Goal: Transaction & Acquisition: Obtain resource

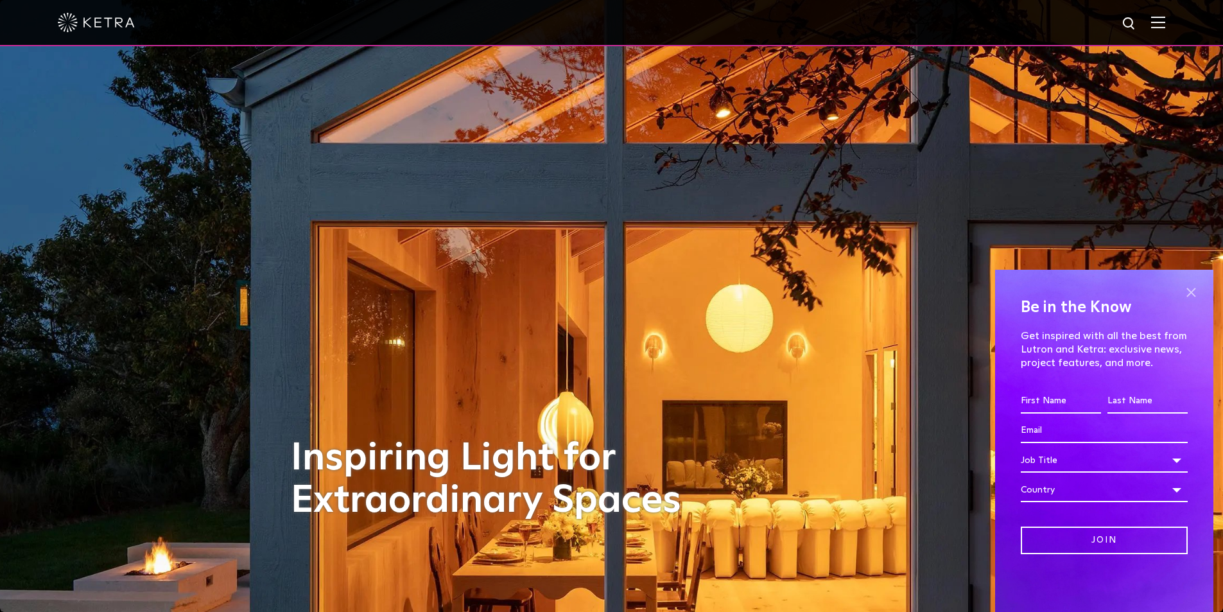
click at [1192, 292] on span at bounding box center [1191, 292] width 19 height 19
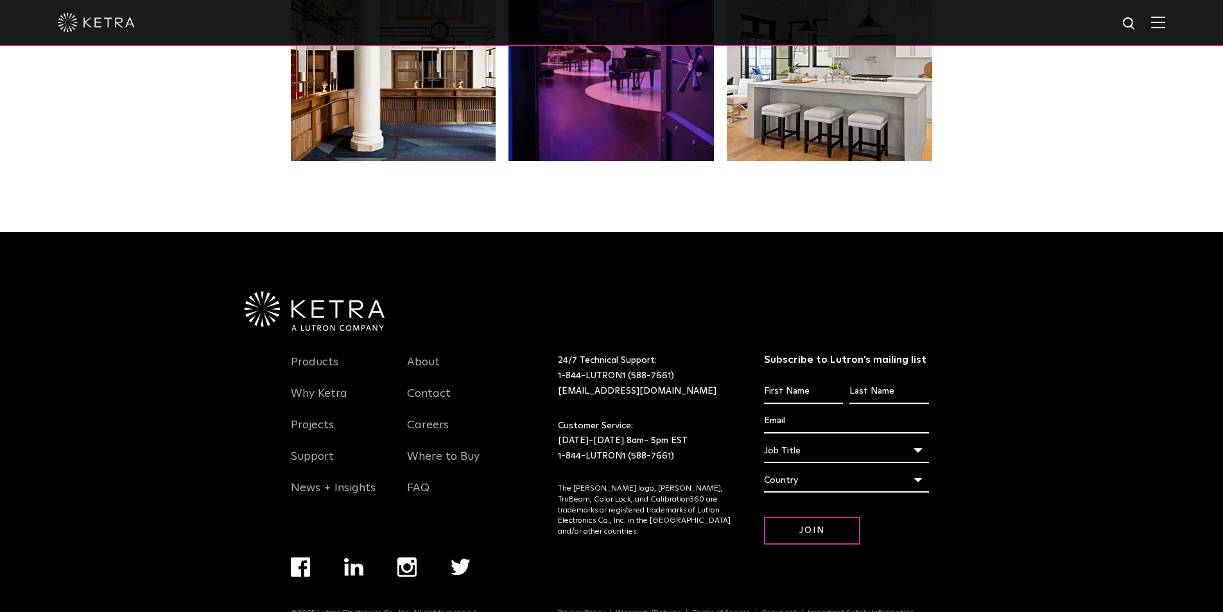
scroll to position [2701, 0]
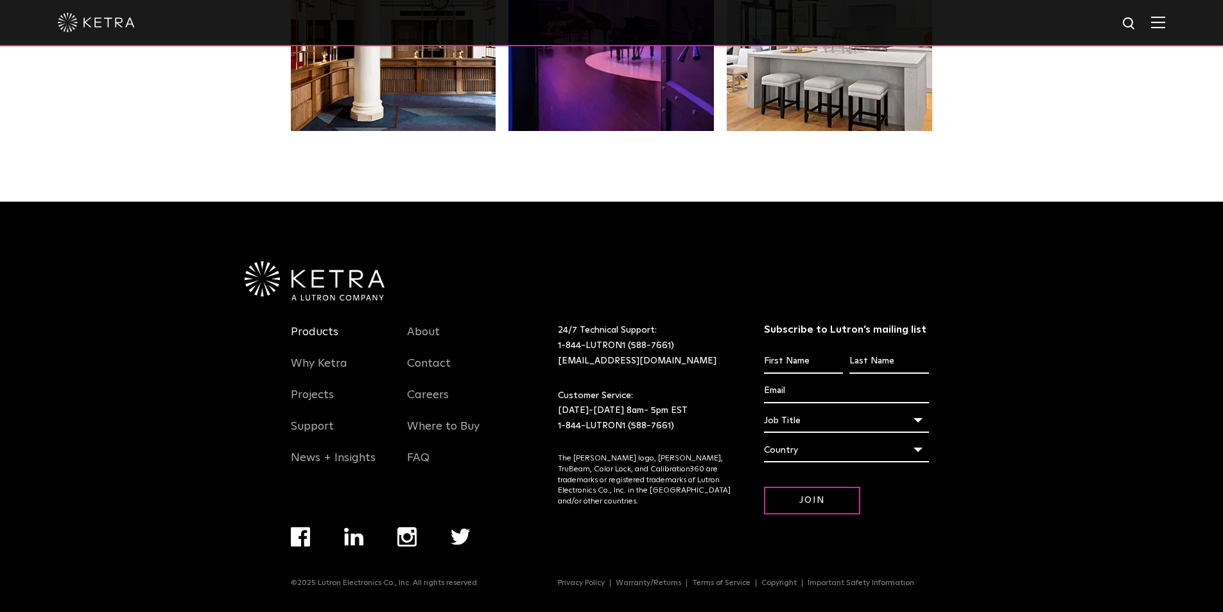
click at [324, 329] on link "Products" at bounding box center [315, 340] width 48 height 30
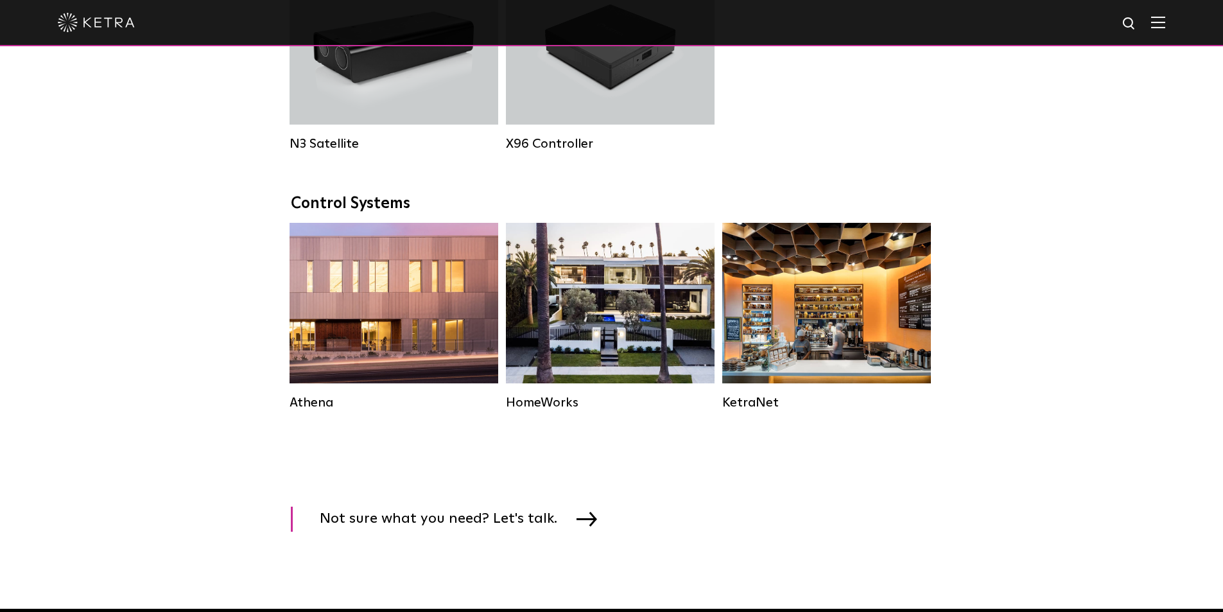
scroll to position [1734, 0]
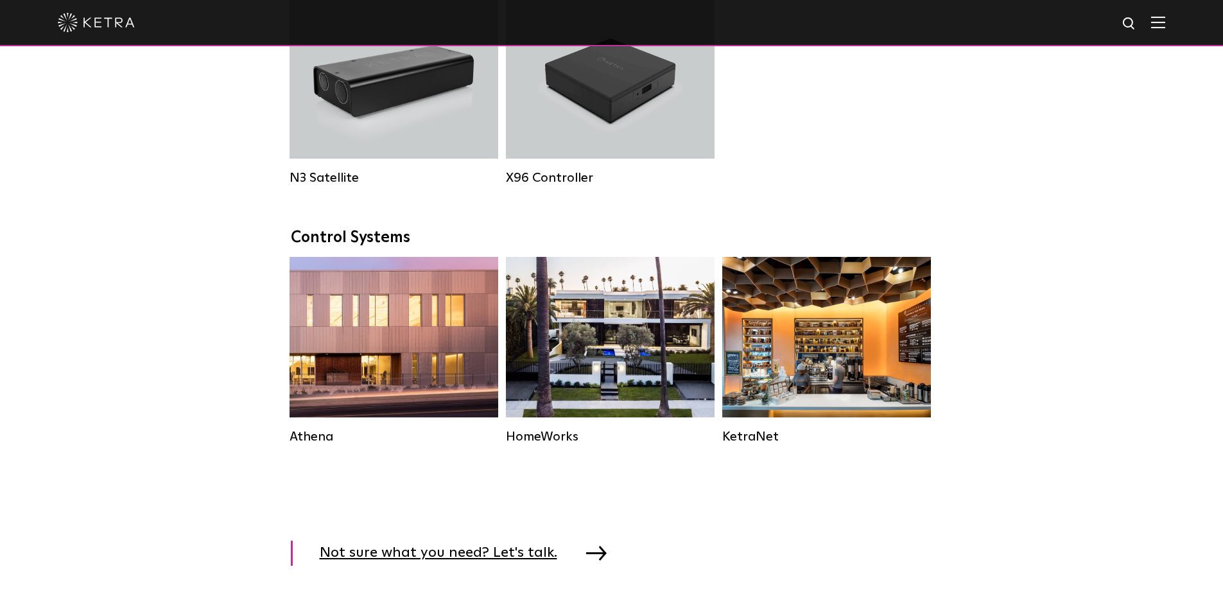
click at [586, 560] on img at bounding box center [596, 553] width 21 height 14
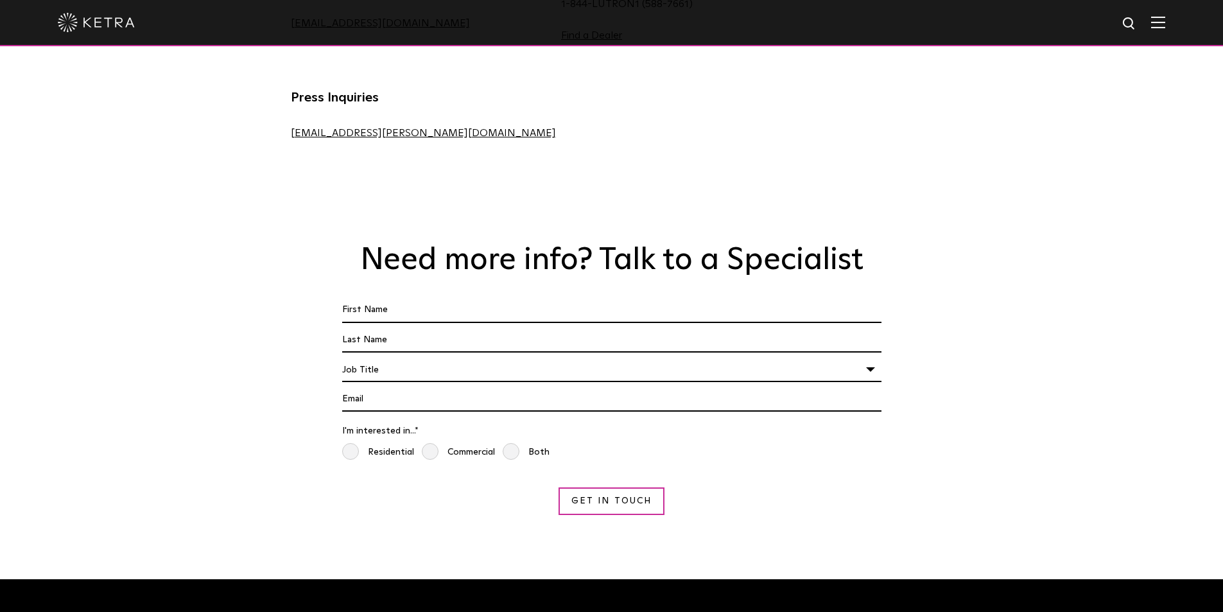
scroll to position [963, 0]
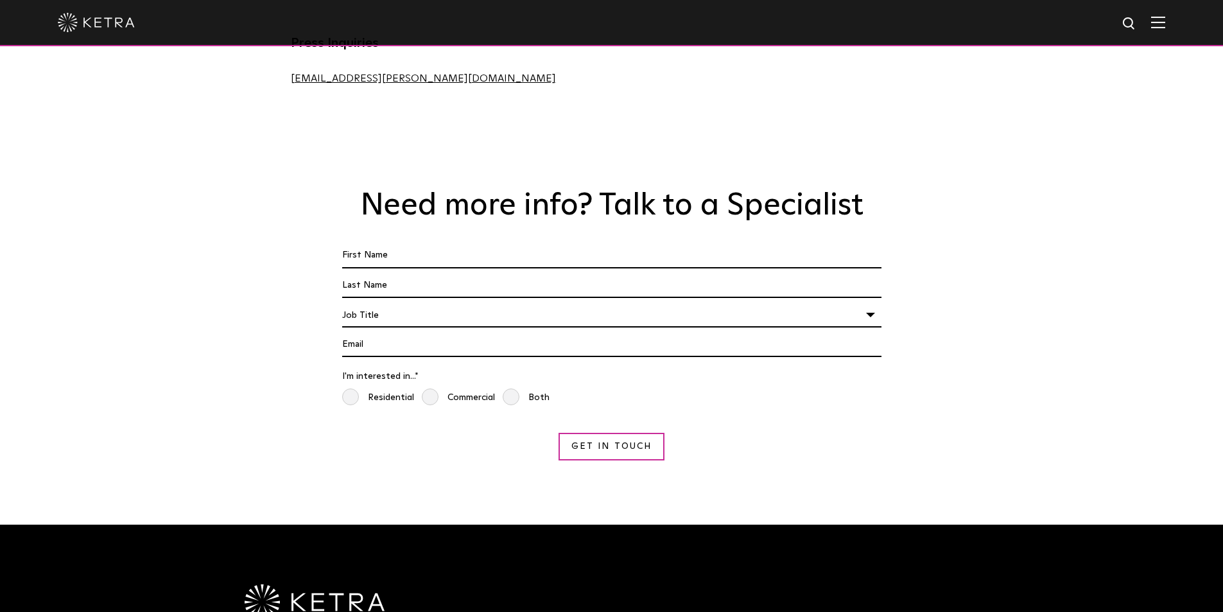
click at [489, 243] on input "First Name *" at bounding box center [611, 255] width 539 height 24
type input "Henry"
type input "Ancker"
type input "henryancker@yahoo.com"
click at [416, 303] on div "Job Title" at bounding box center [611, 315] width 539 height 24
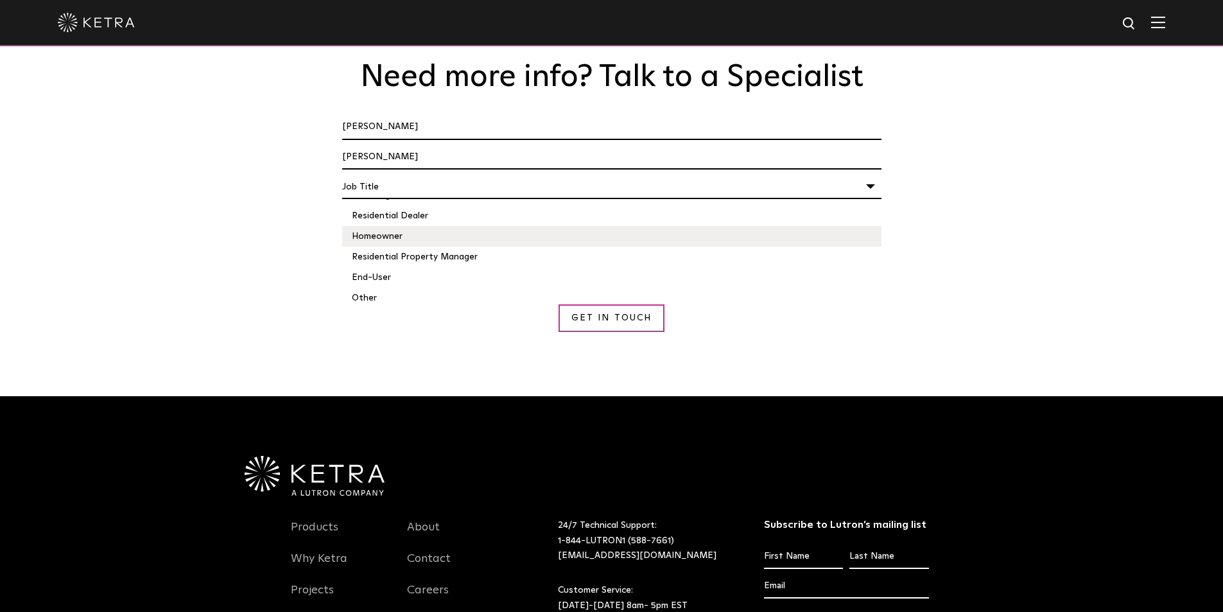
scroll to position [174, 0]
click at [381, 220] on li "Homeowner" at bounding box center [611, 230] width 539 height 21
select select "Homeowner"
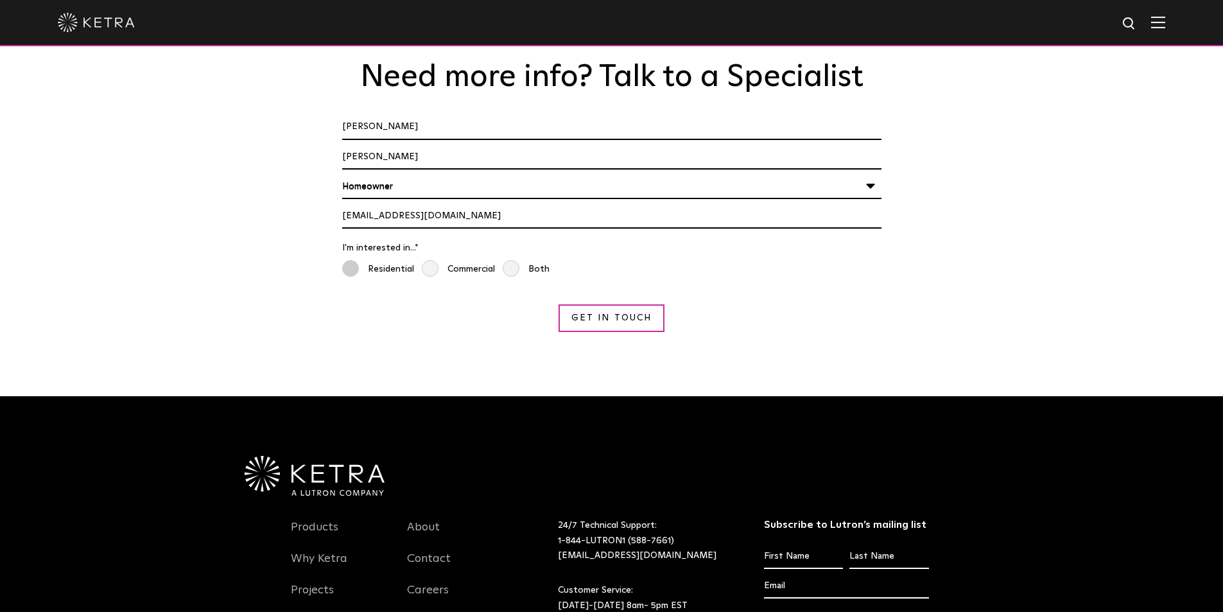
click at [344, 260] on span "Residential" at bounding box center [378, 269] width 72 height 19
click at [344, 259] on input "Residential" at bounding box center [347, 266] width 10 height 14
radio input "true"
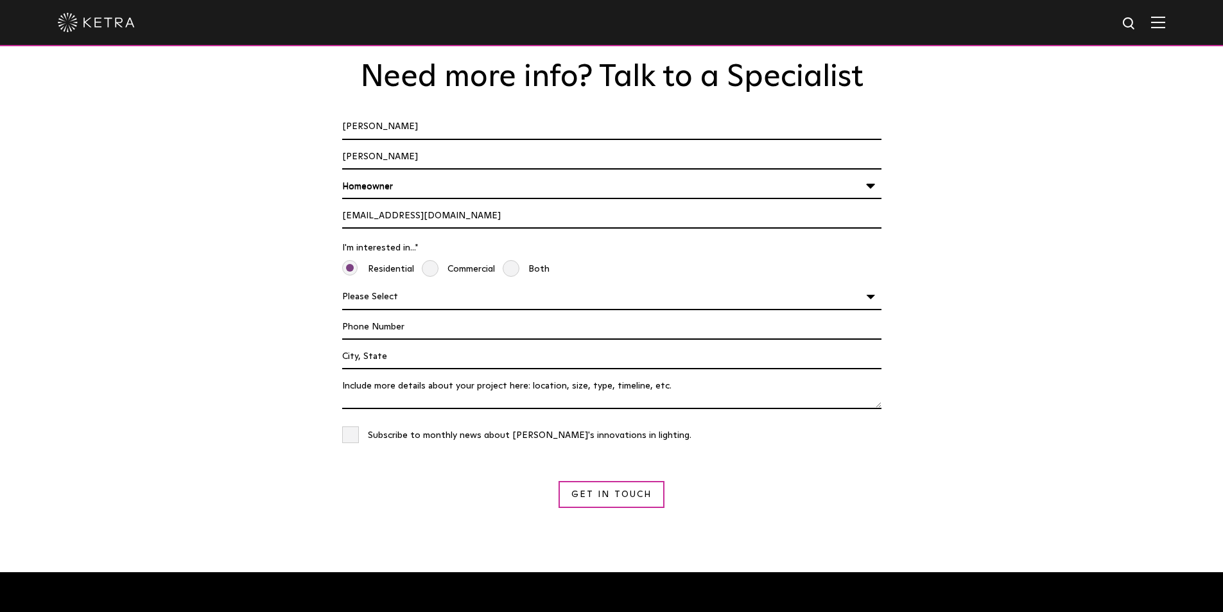
click at [540, 285] on select "Please Select Planning Design Construction" at bounding box center [611, 297] width 539 height 24
select select "Planning"
click at [342, 285] on select "Please Select Planning Design Construction" at bounding box center [611, 297] width 539 height 24
click at [419, 315] on input "Phone Number" at bounding box center [611, 327] width 539 height 24
type input "4842945964"
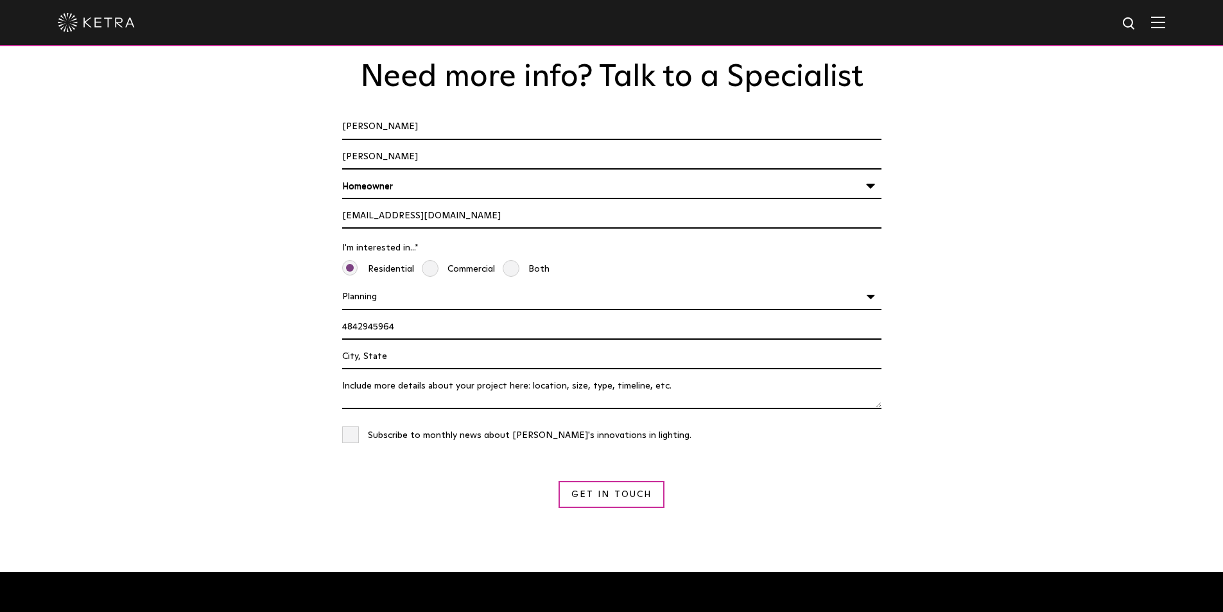
click at [403, 345] on input "Project Location" at bounding box center [611, 357] width 539 height 24
type input "Bethlehem, PA"
click at [461, 374] on textarea "Tell us About Your Project *" at bounding box center [611, 391] width 539 height 35
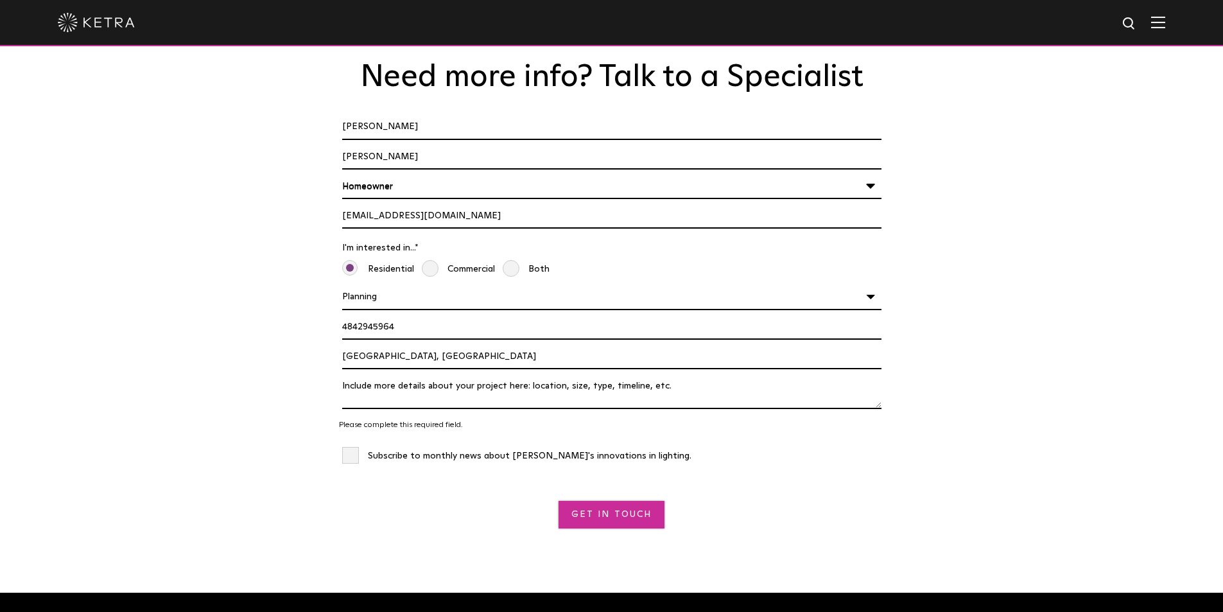
click at [624, 482] on div "Get in Touch" at bounding box center [612, 505] width 546 height 47
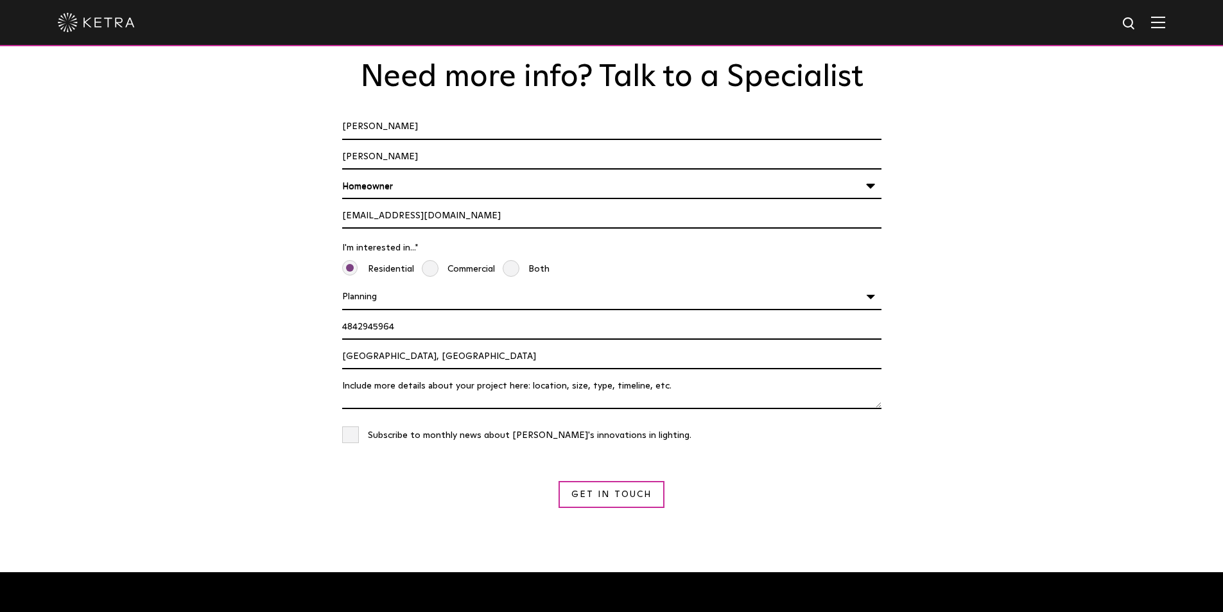
click at [457, 374] on textarea "Tell us About Your Project *" at bounding box center [611, 391] width 539 height 35
type textarea "Addition to RA2 Select System"
click at [642, 481] on input "Get in Touch" at bounding box center [612, 495] width 106 height 28
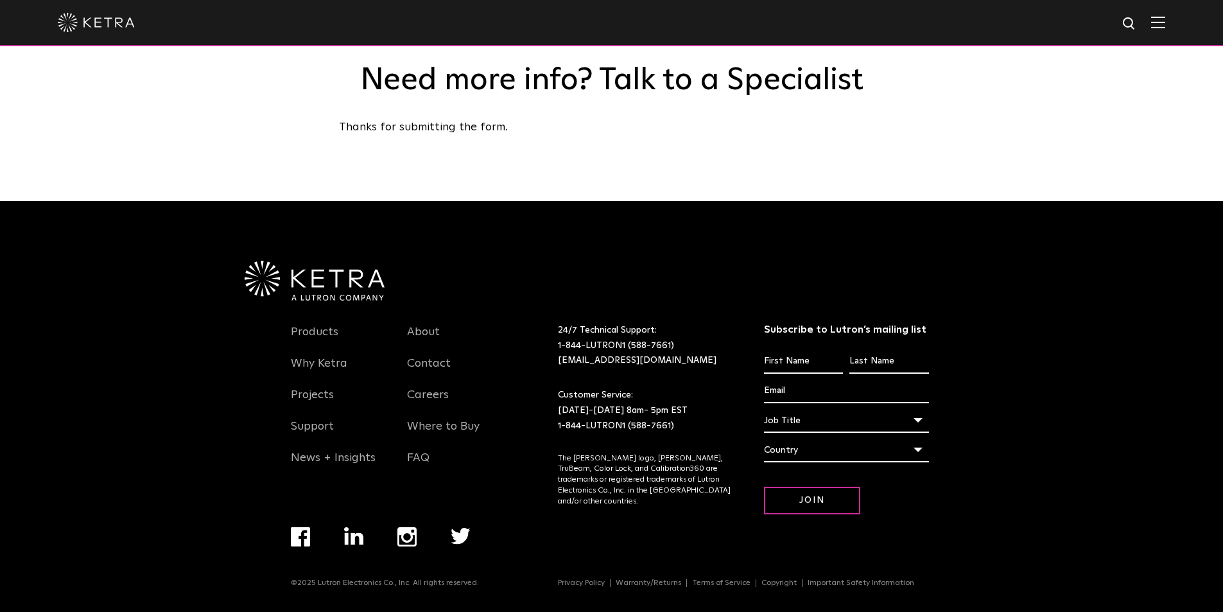
scroll to position [995, 0]
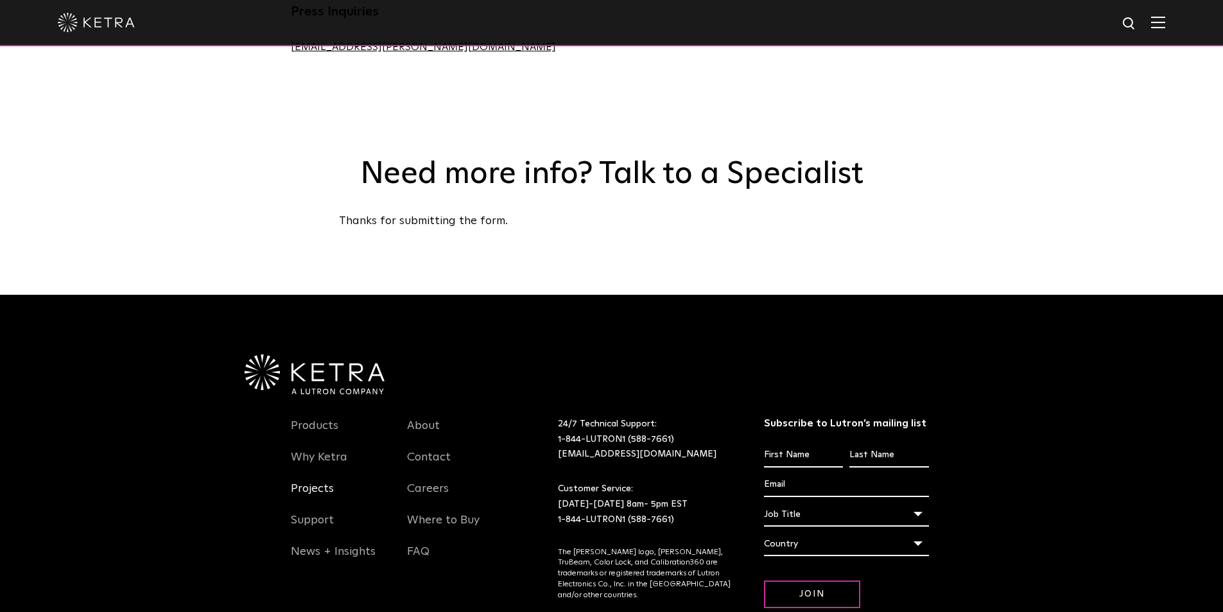
click at [319, 482] on link "Projects" at bounding box center [312, 497] width 43 height 30
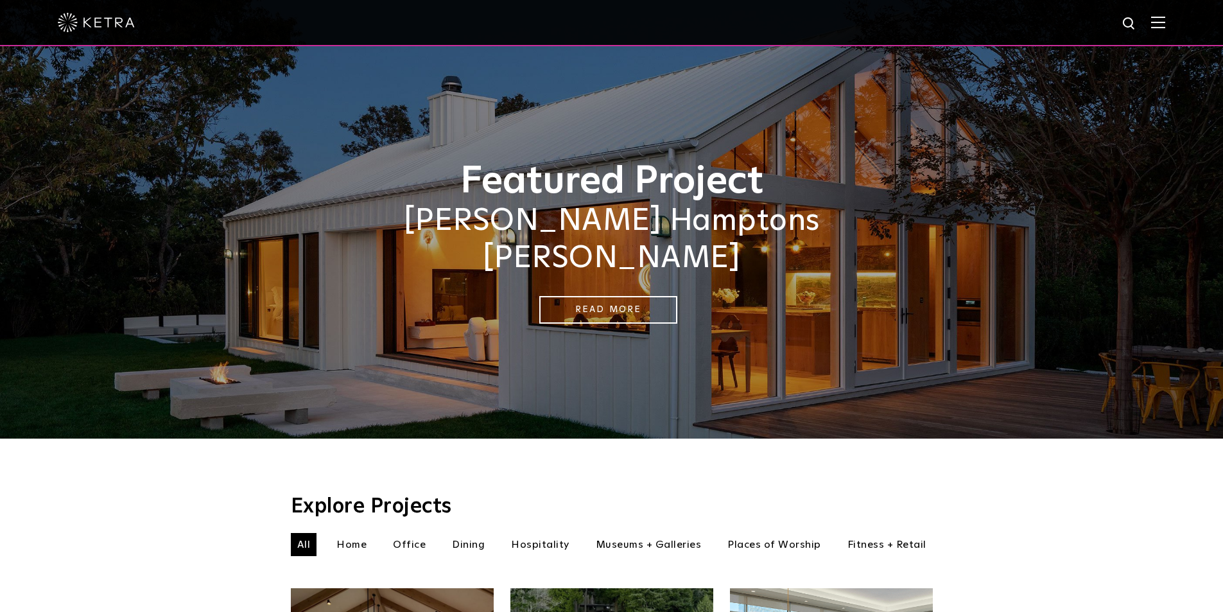
click at [351, 533] on li "Home" at bounding box center [351, 544] width 43 height 23
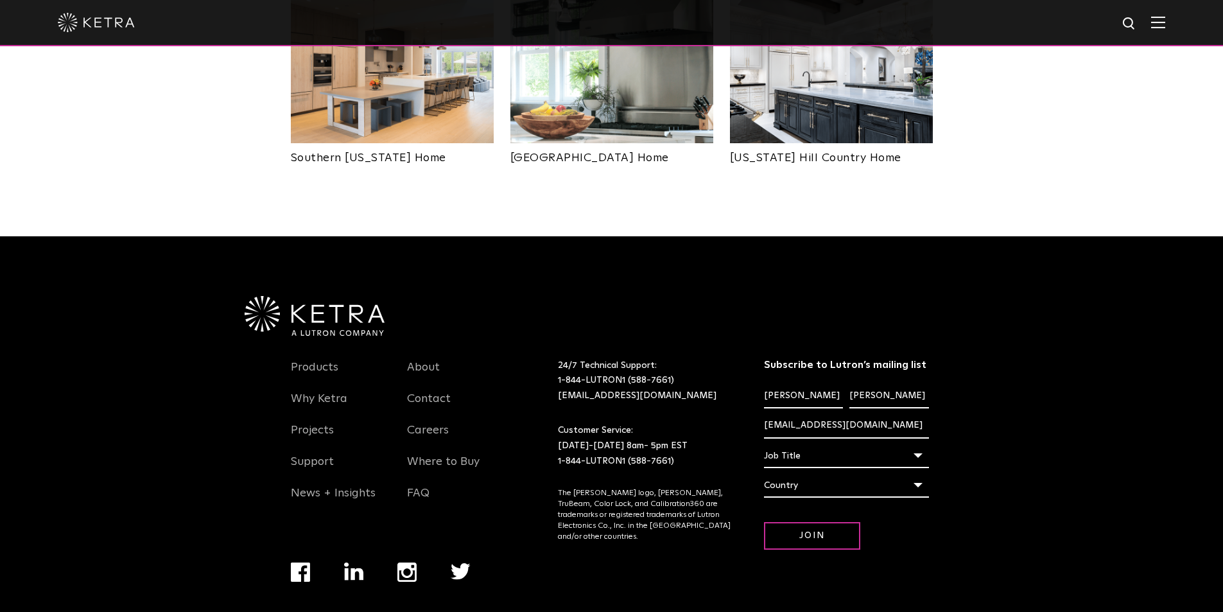
scroll to position [1032, 0]
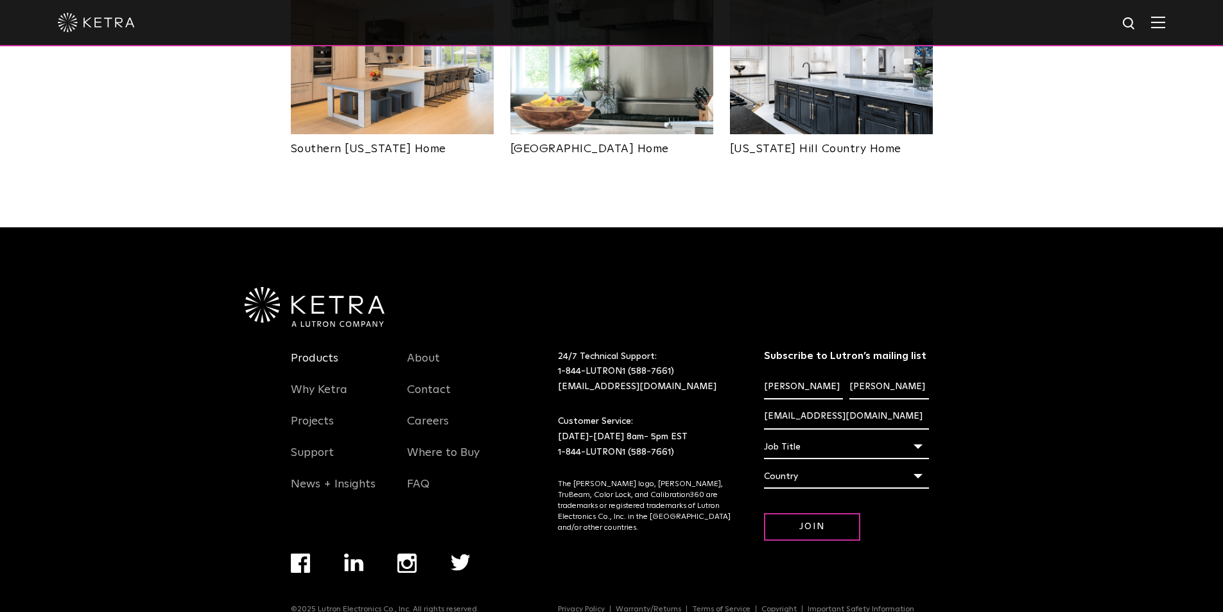
click at [312, 351] on link "Products" at bounding box center [315, 366] width 48 height 30
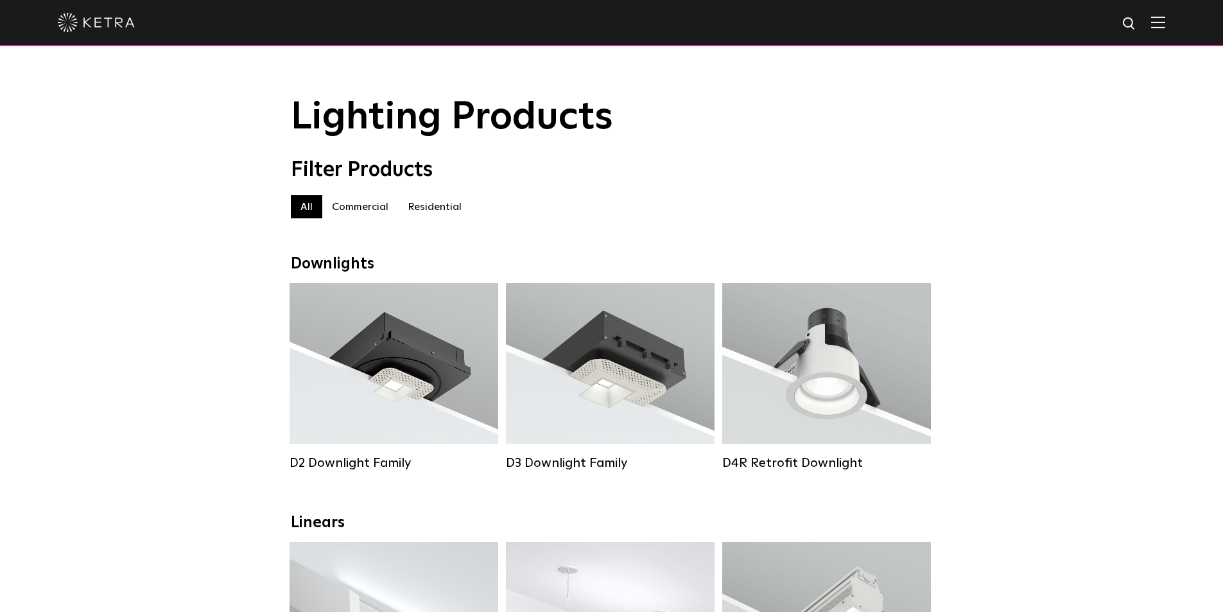
scroll to position [64, 0]
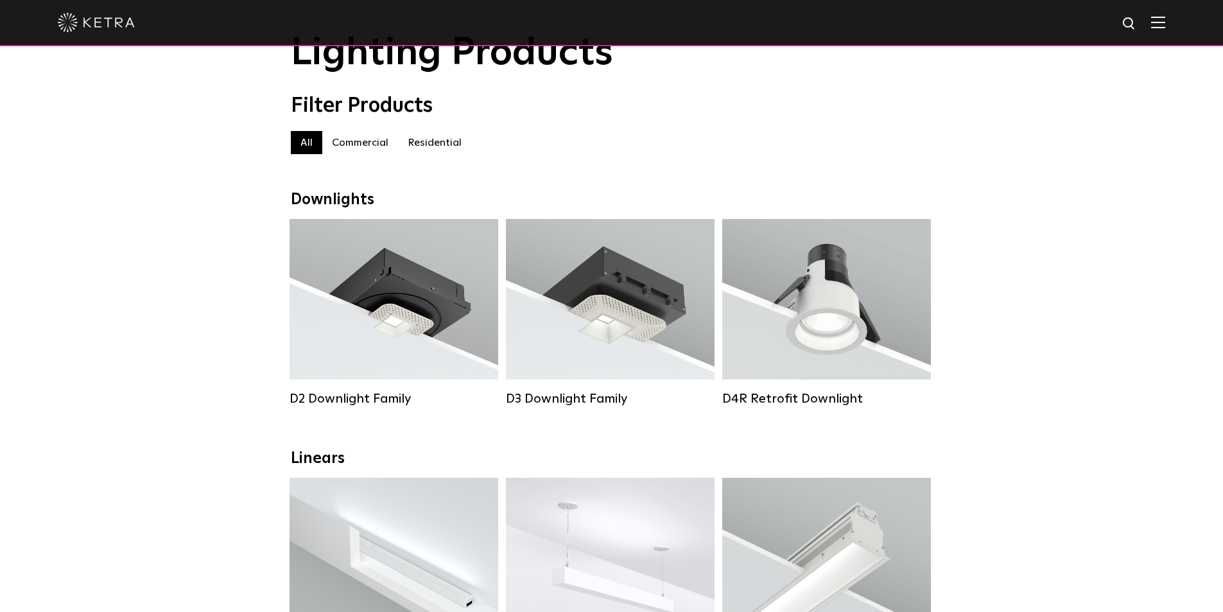
click at [424, 143] on label "Residential" at bounding box center [434, 142] width 73 height 23
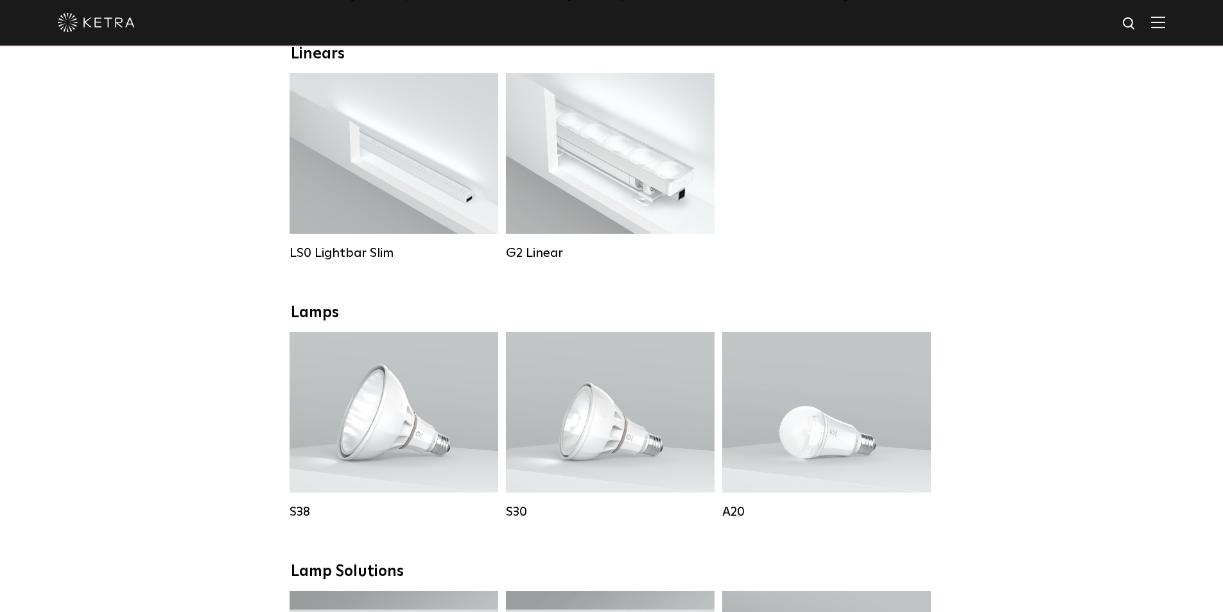
scroll to position [450, 0]
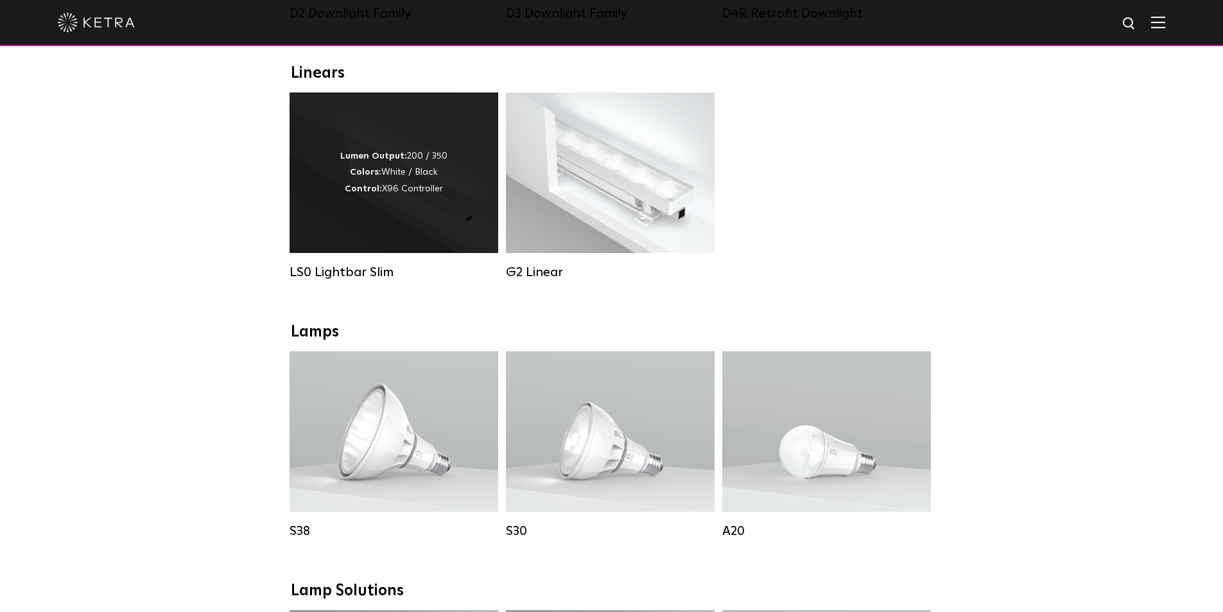
click at [329, 204] on div "Lumen Output: 200 / 350 Colors: White / Black Control: X96 Controller" at bounding box center [394, 172] width 209 height 161
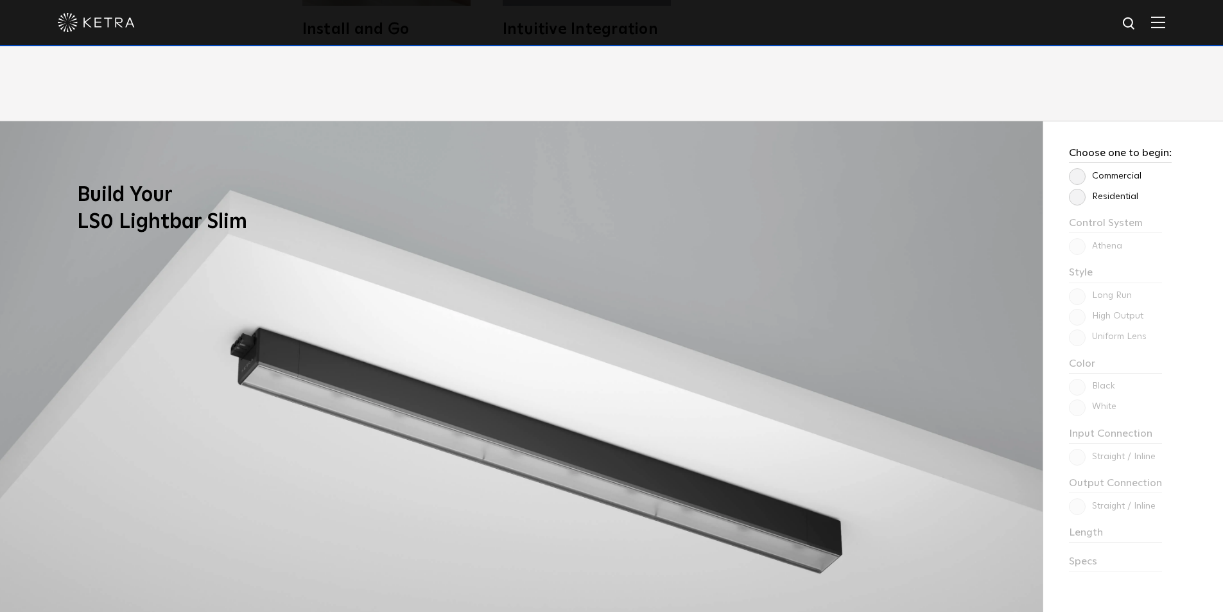
scroll to position [1092, 0]
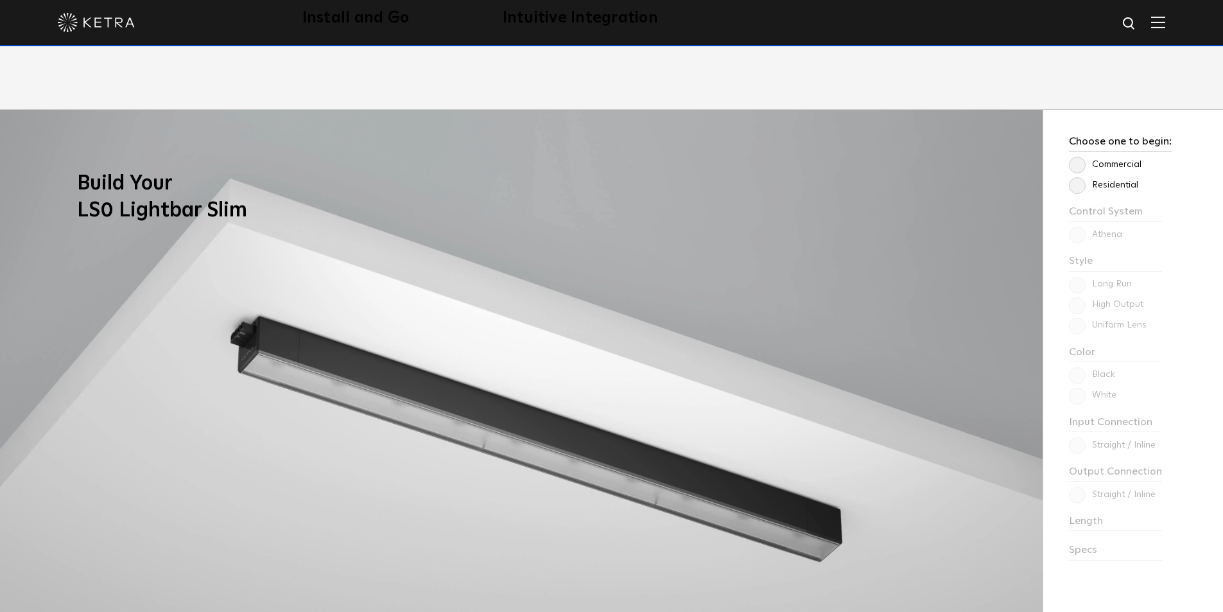
click at [1078, 184] on label "Residential" at bounding box center [1103, 185] width 69 height 11
click at [0, 0] on input "Residential" at bounding box center [0, 0] width 0 height 0
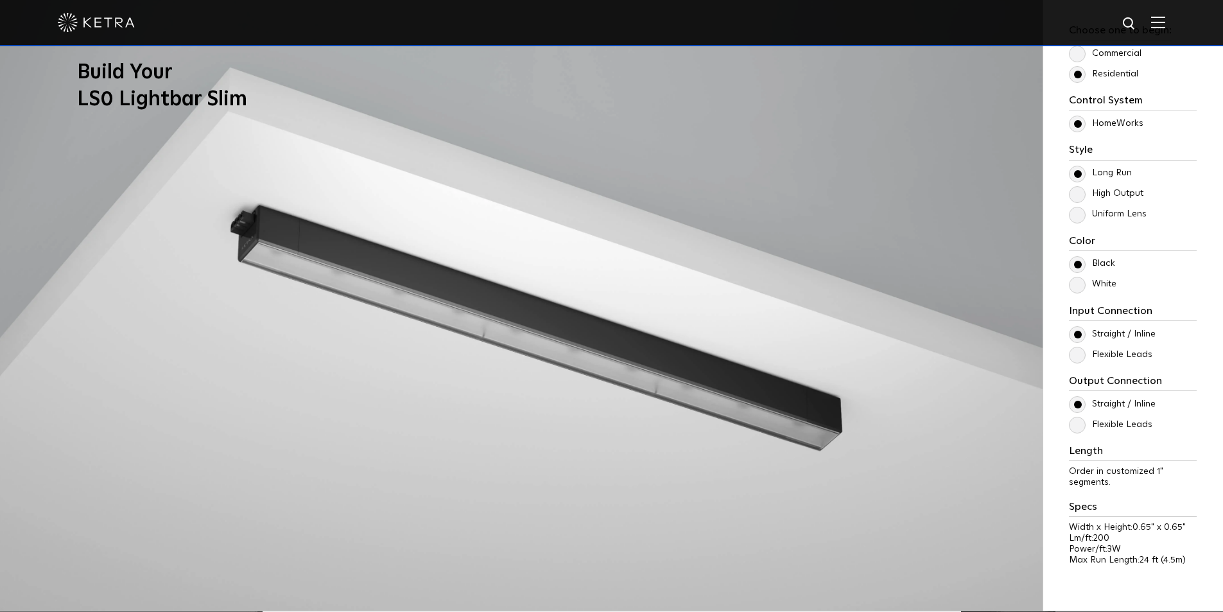
scroll to position [1220, 0]
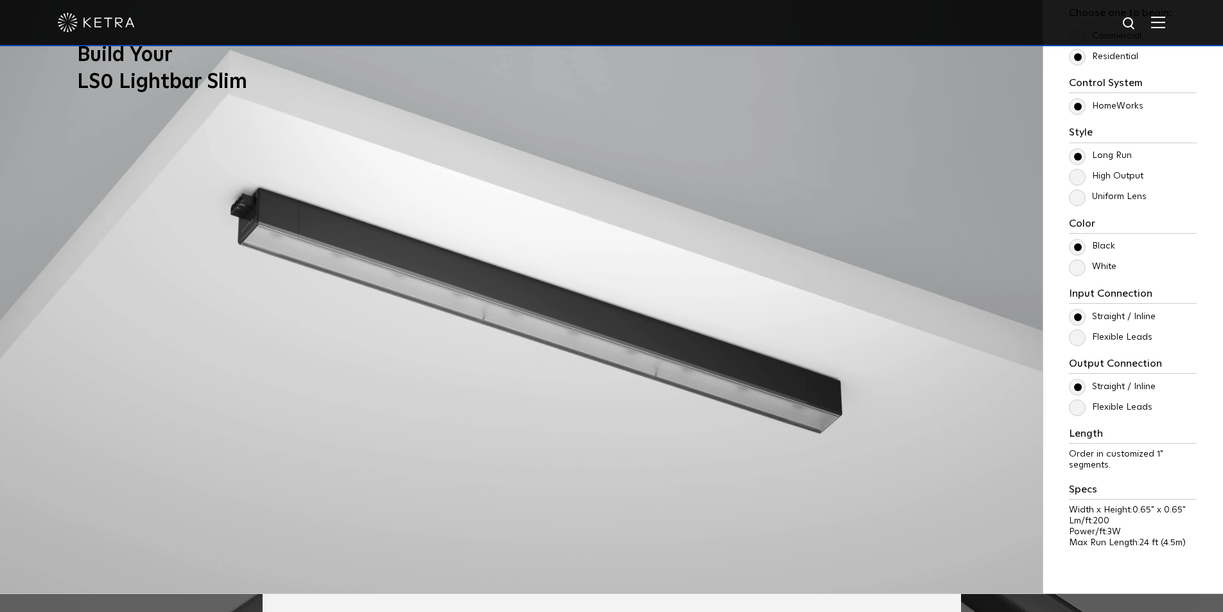
drag, startPoint x: 1077, startPoint y: 265, endPoint x: 1120, endPoint y: 268, distance: 43.1
click at [1078, 265] on label "White" at bounding box center [1093, 266] width 48 height 11
click at [0, 0] on input "White" at bounding box center [0, 0] width 0 height 0
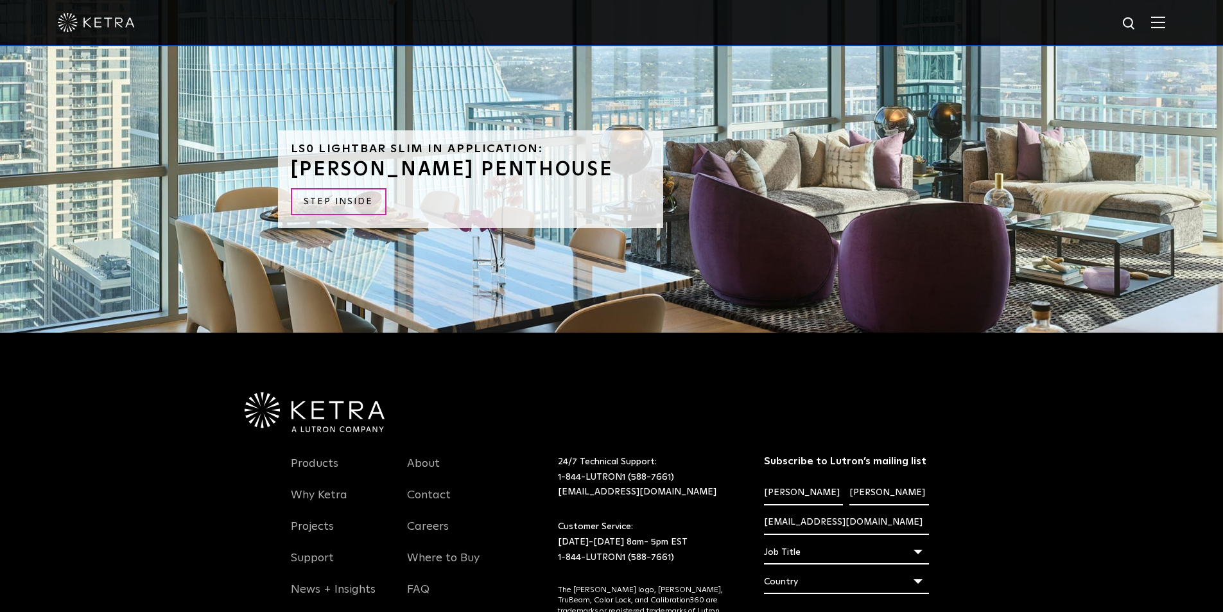
scroll to position [2949, 0]
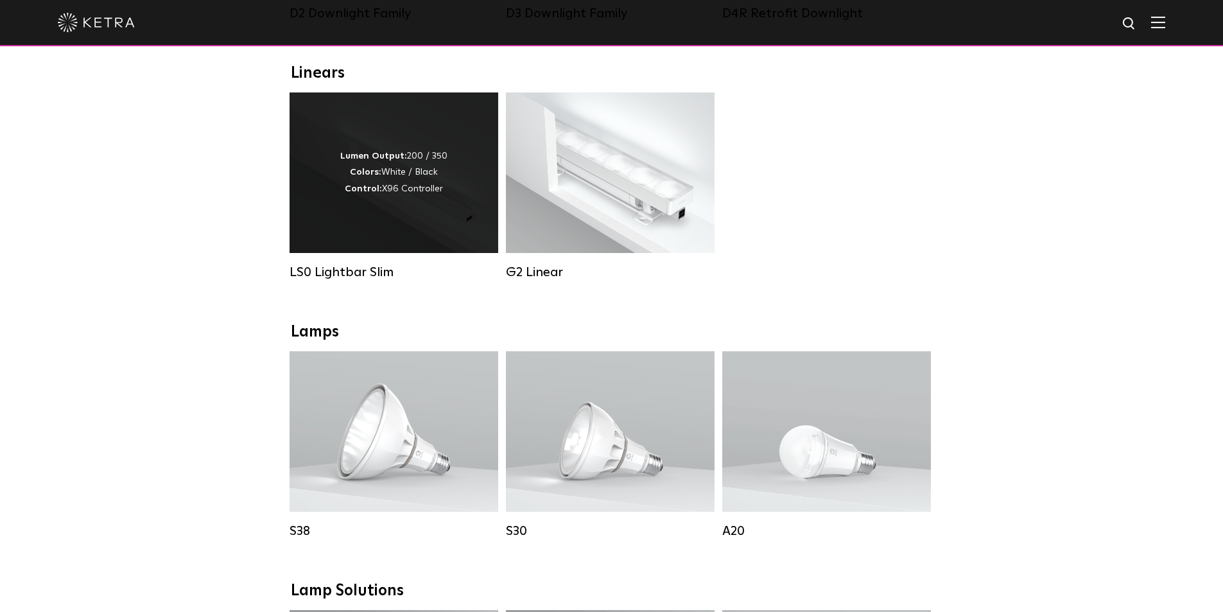
click at [400, 222] on div "Lumen Output: 200 / 350 Colors: White / Black Control: X96 Controller" at bounding box center [394, 172] width 209 height 161
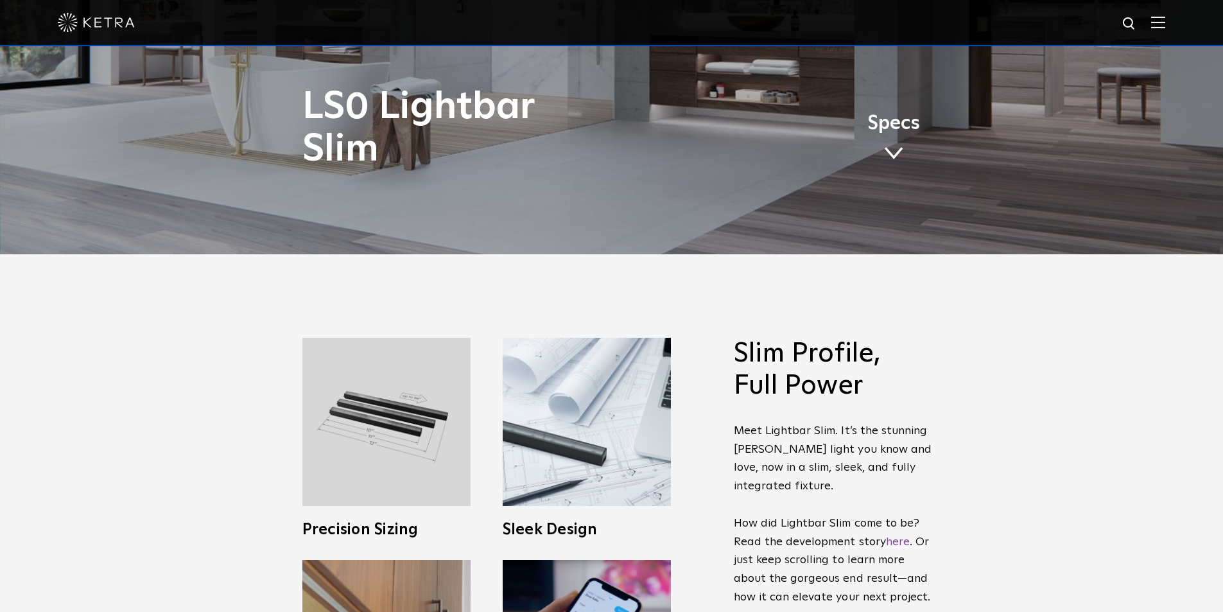
scroll to position [385, 0]
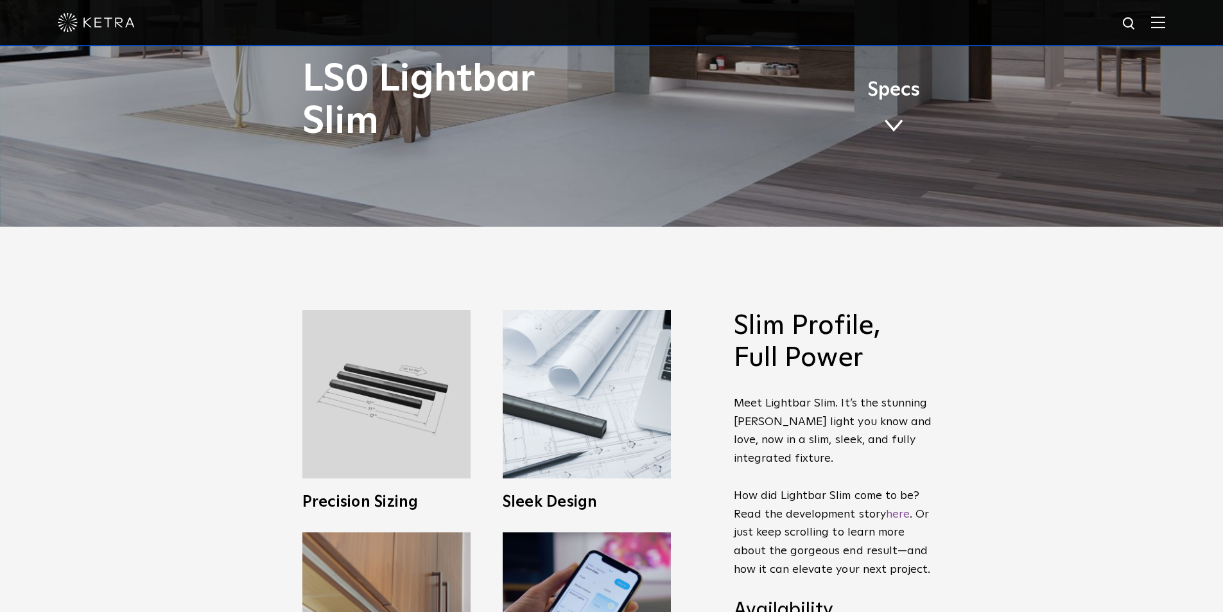
click at [893, 123] on span at bounding box center [893, 126] width 19 height 14
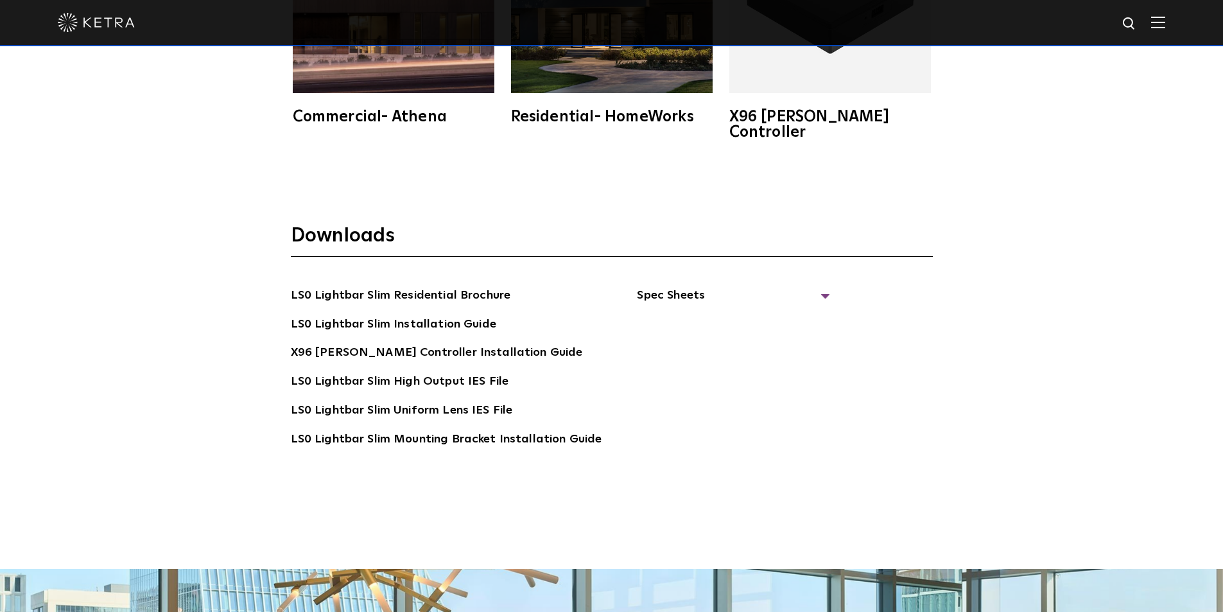
scroll to position [2603, 0]
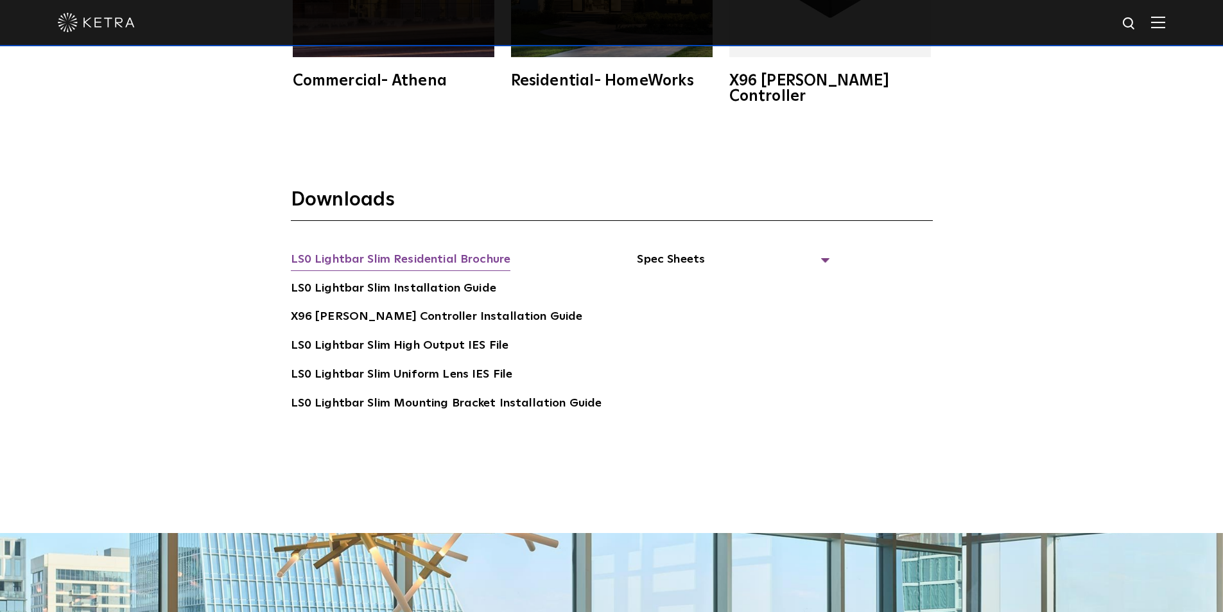
click at [402, 250] on link "LS0 Lightbar Slim Residential Brochure" at bounding box center [401, 260] width 220 height 21
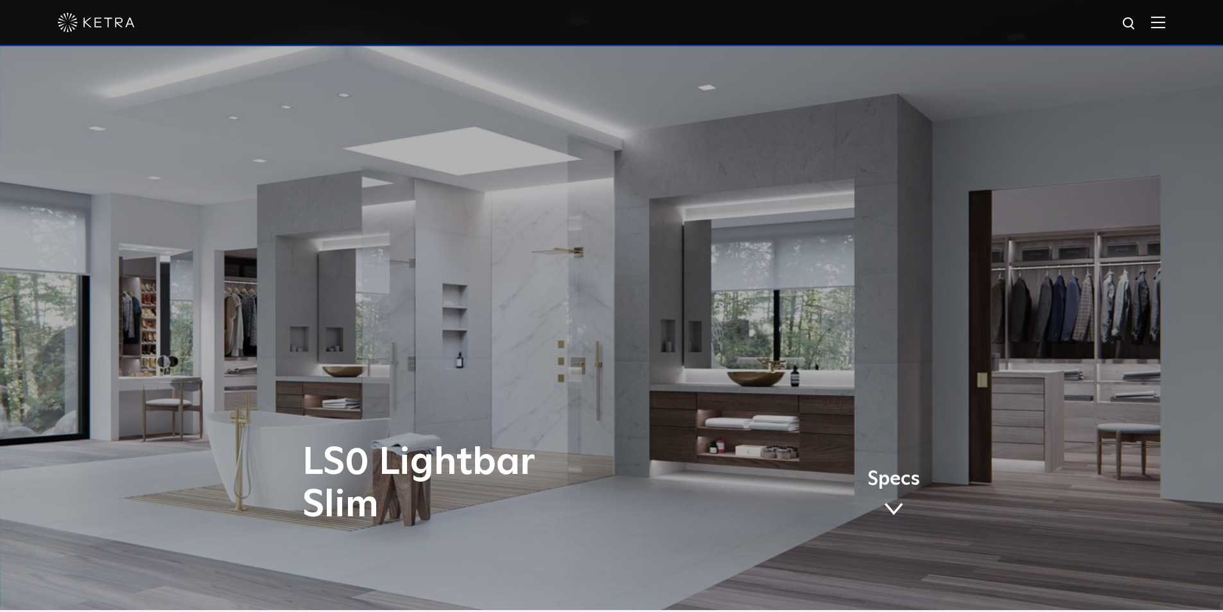
scroll to position [0, 0]
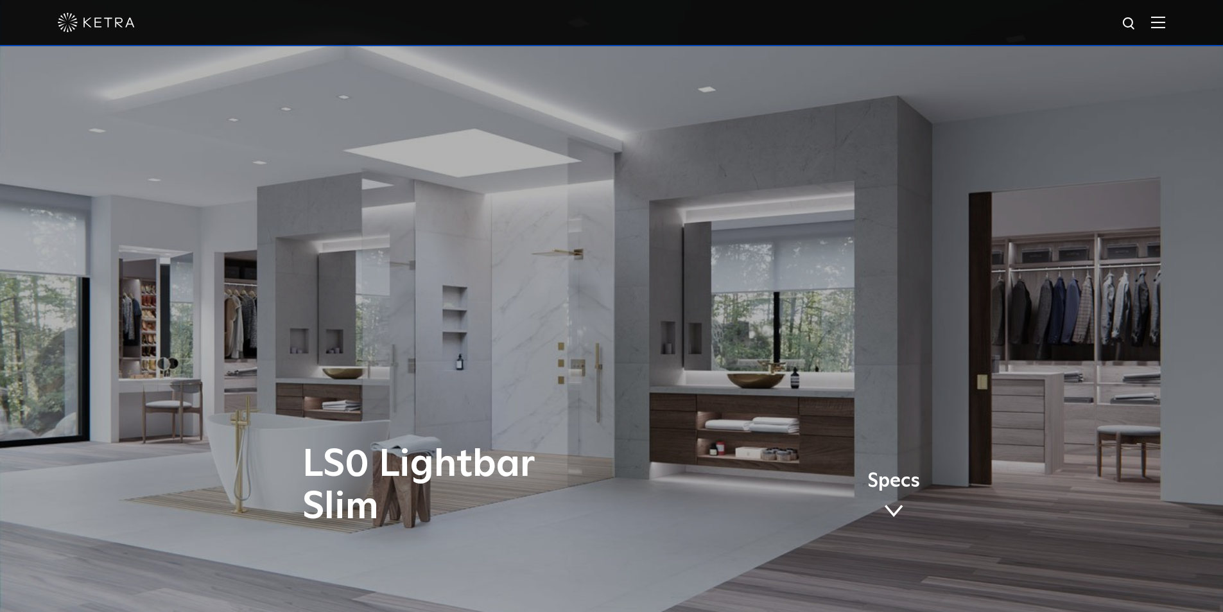
click at [116, 26] on img at bounding box center [96, 22] width 77 height 19
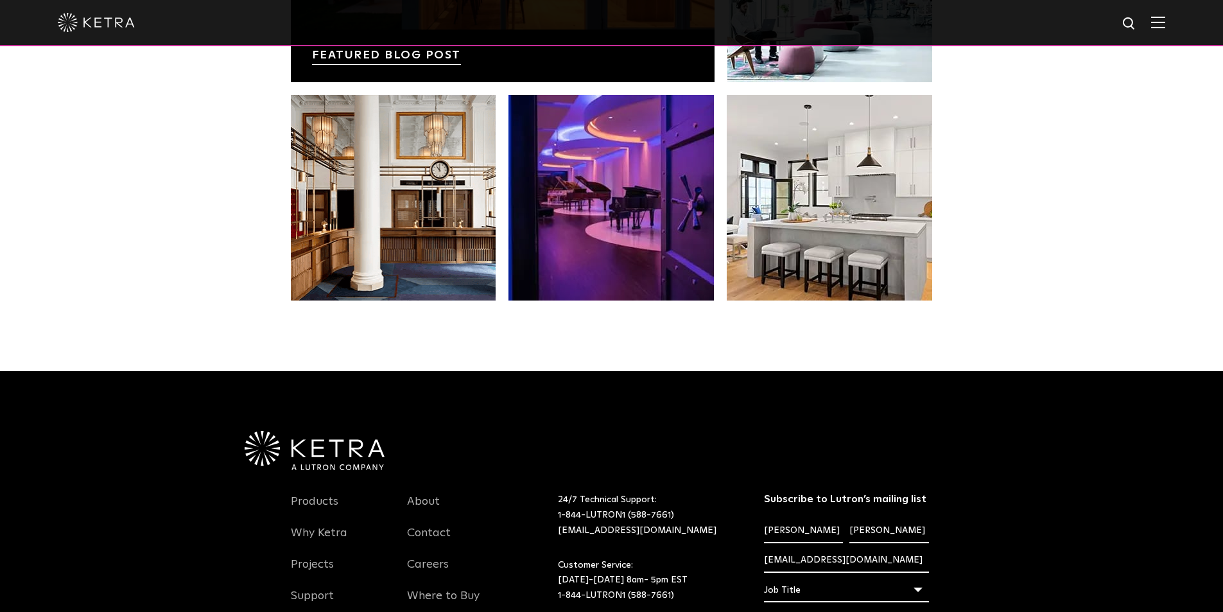
scroll to position [2701, 0]
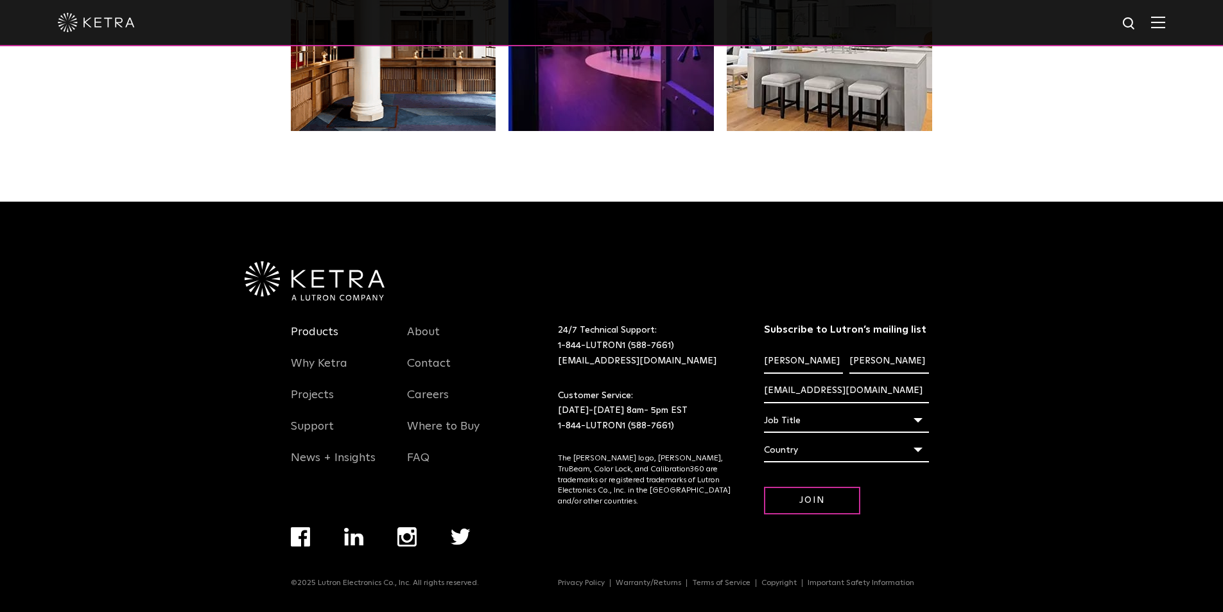
click at [305, 333] on link "Products" at bounding box center [315, 340] width 48 height 30
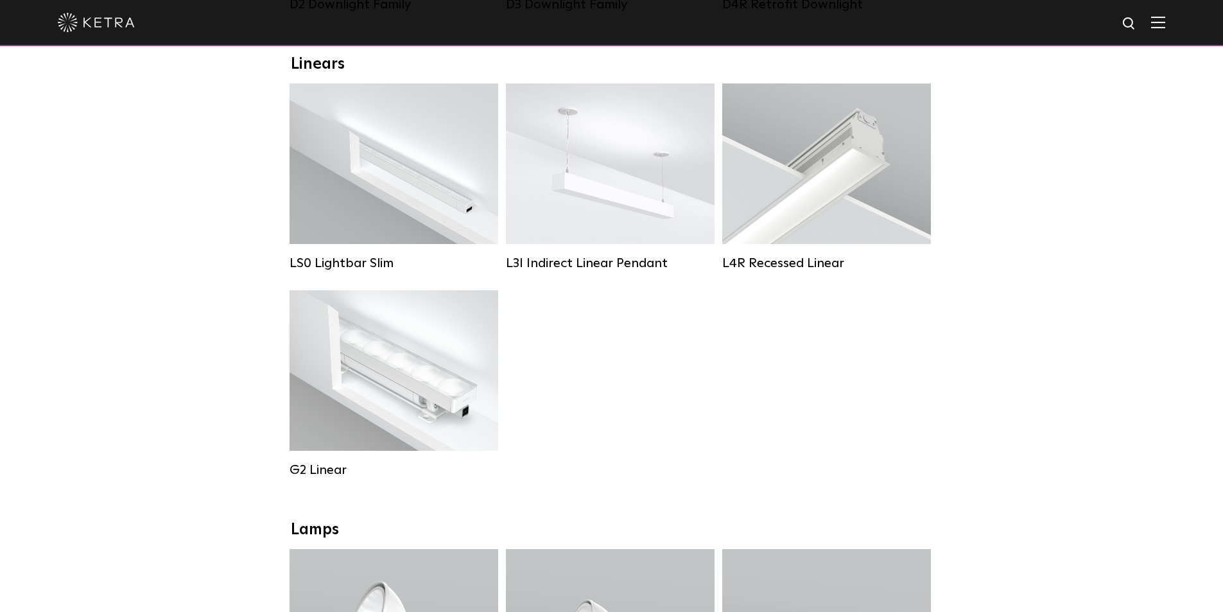
scroll to position [321, 0]
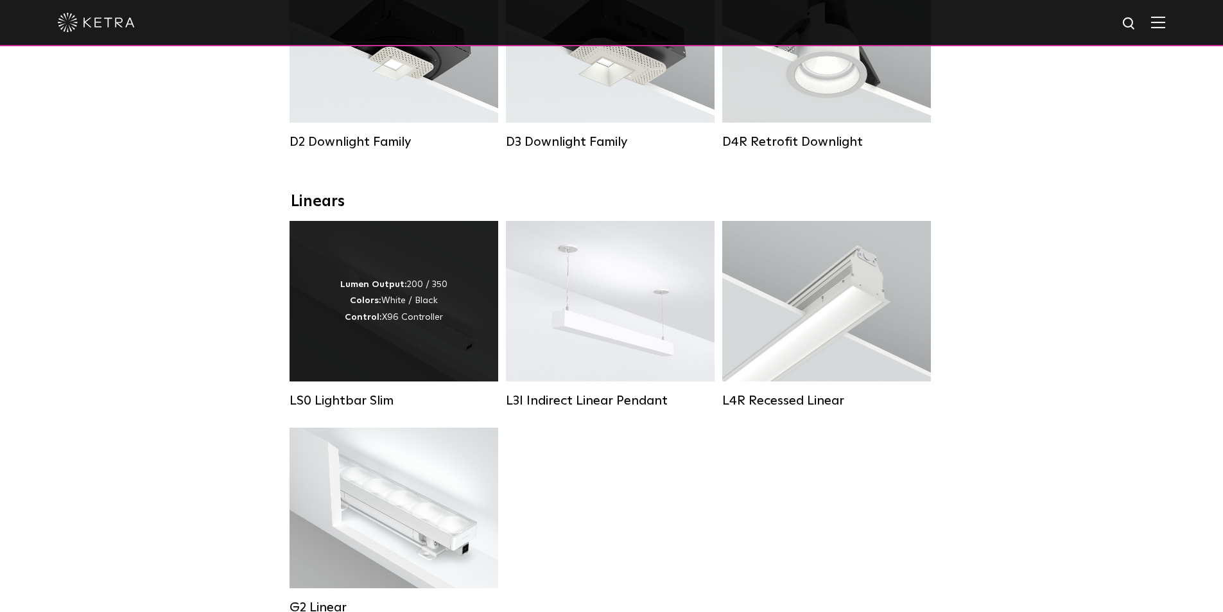
click at [320, 250] on div "Lumen Output: 200 / 350 Colors: White / Black Control: X96 Controller" at bounding box center [394, 301] width 209 height 161
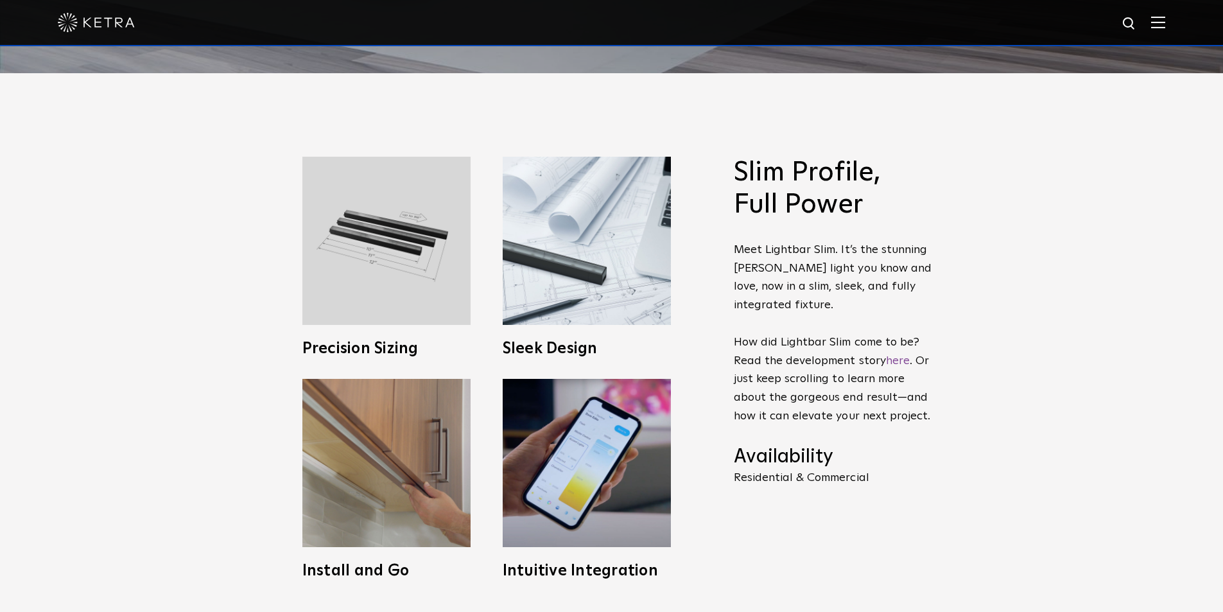
scroll to position [514, 0]
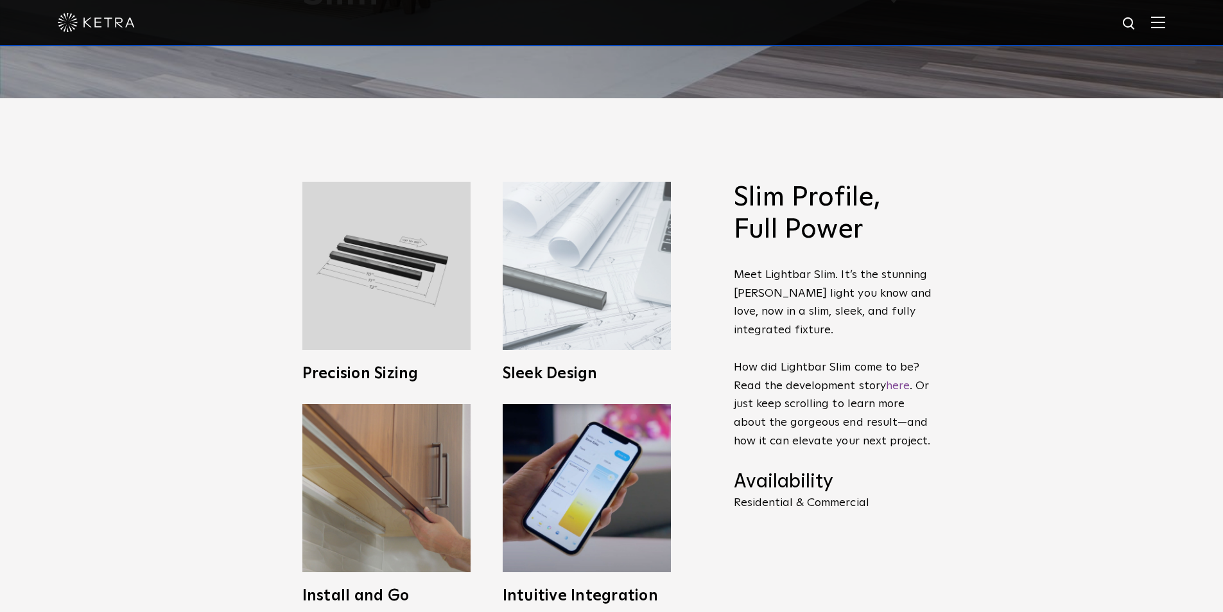
click at [545, 299] on img at bounding box center [587, 266] width 168 height 168
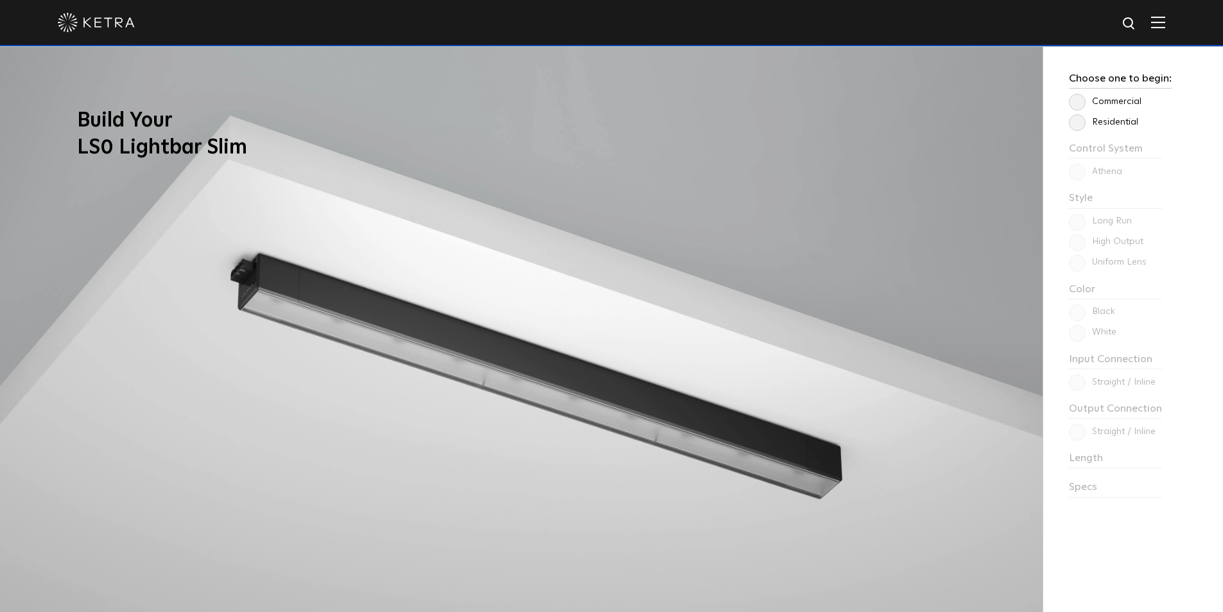
scroll to position [1156, 0]
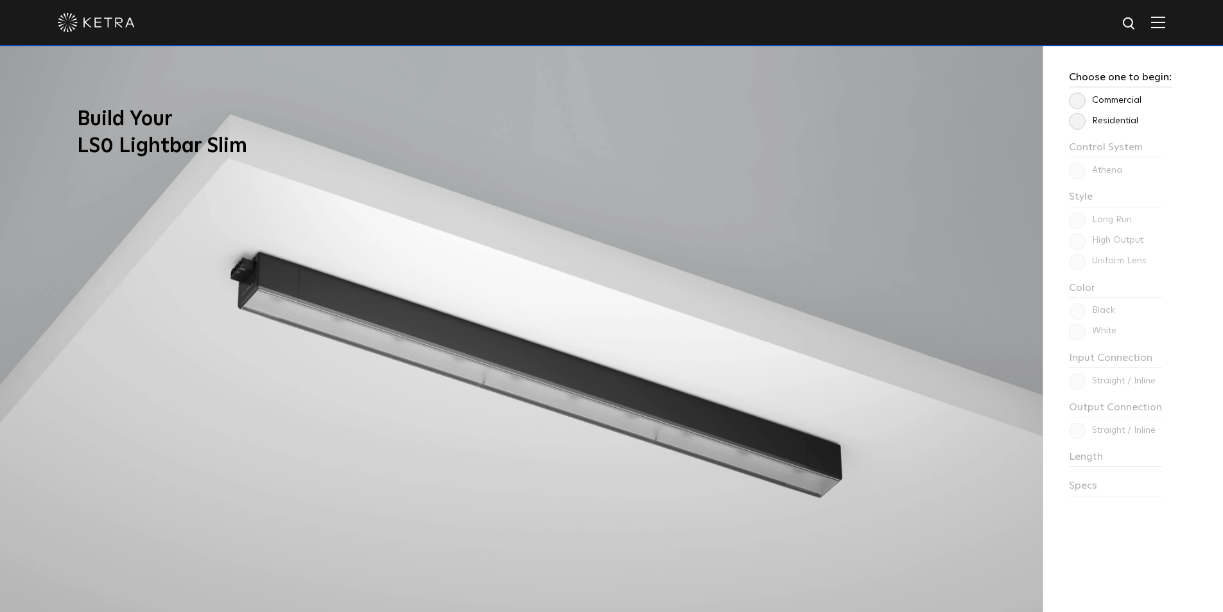
click at [1077, 119] on label "Residential" at bounding box center [1103, 121] width 69 height 11
click at [0, 0] on input "Residential" at bounding box center [0, 0] width 0 height 0
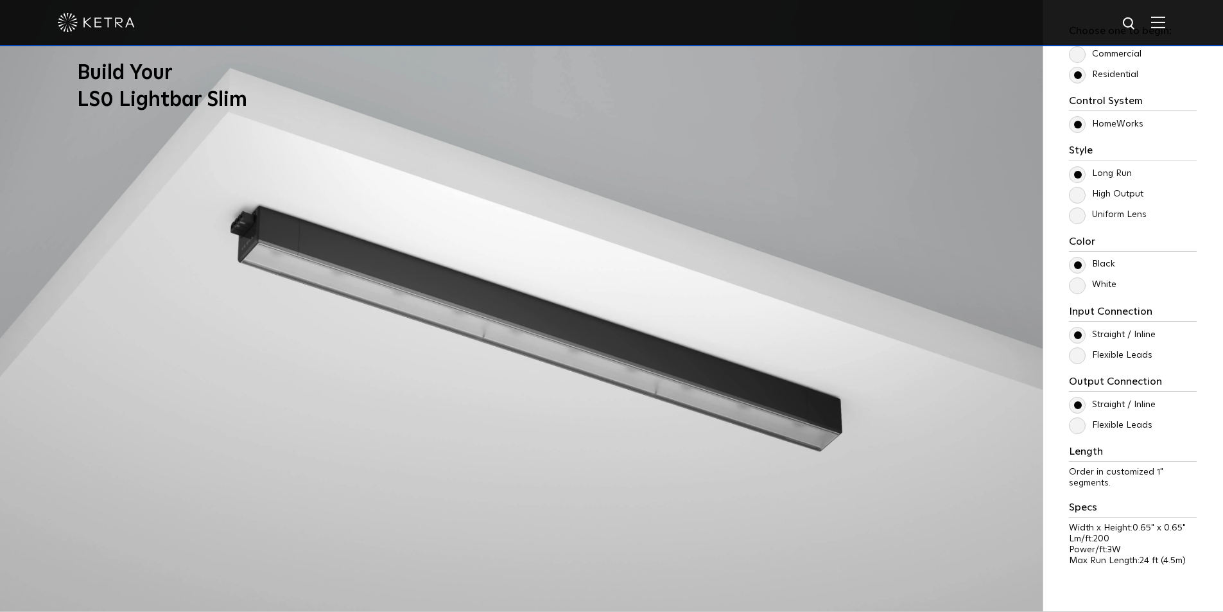
scroll to position [1220, 0]
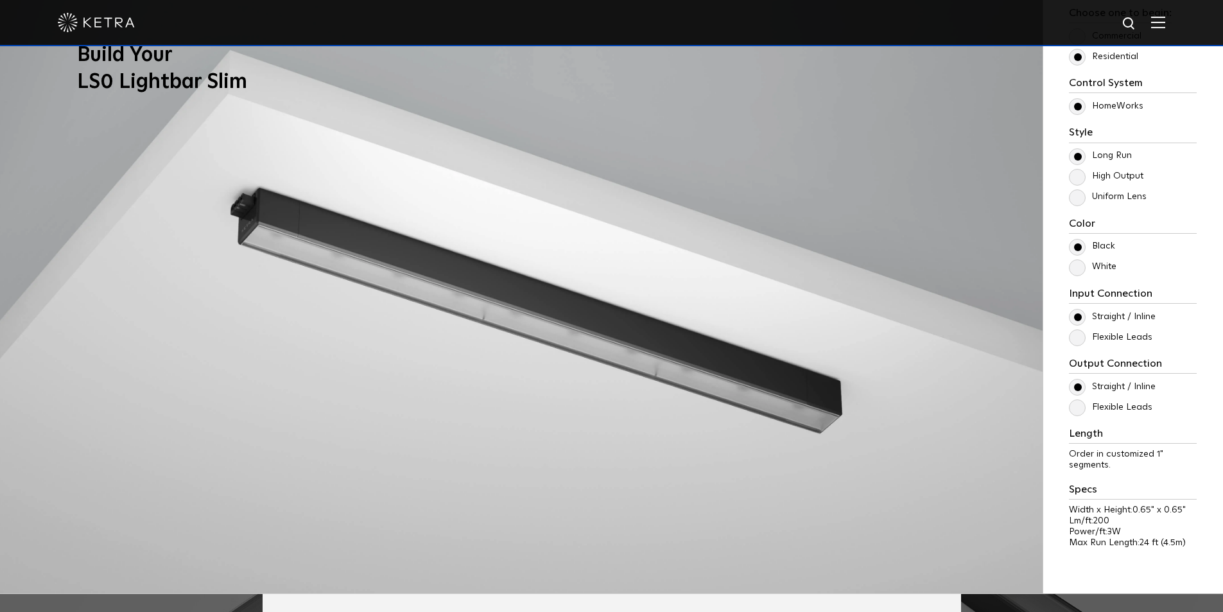
click at [1081, 268] on label "White" at bounding box center [1093, 266] width 48 height 11
click at [0, 0] on input "White" at bounding box center [0, 0] width 0 height 0
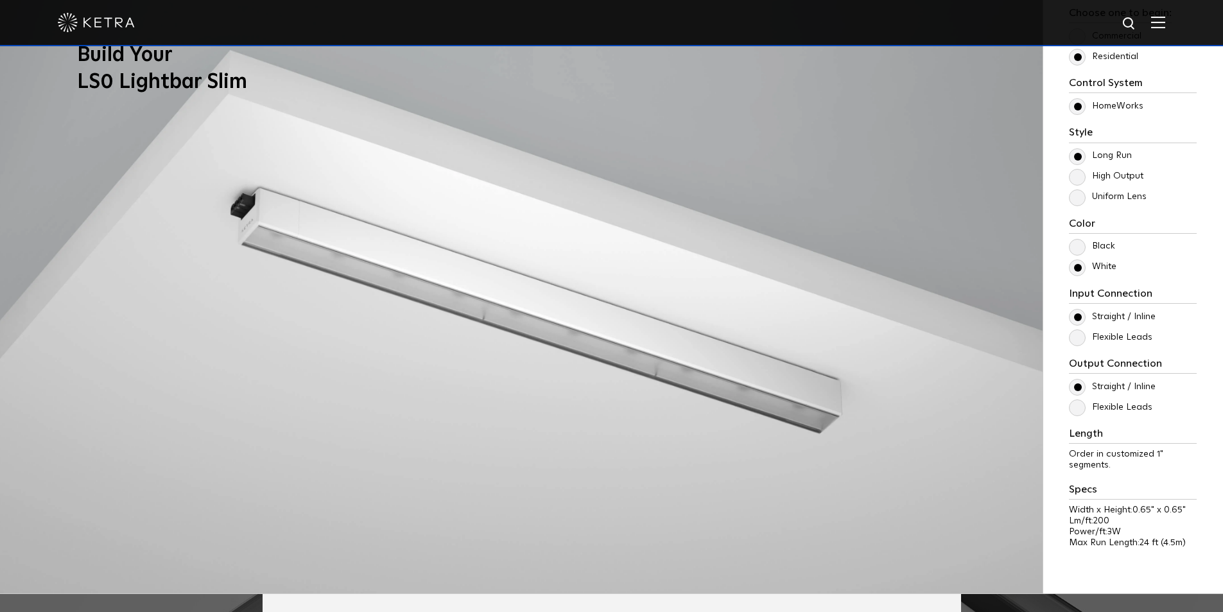
click at [1080, 338] on label "Flexible Leads" at bounding box center [1110, 337] width 83 height 11
click at [0, 0] on input "Flexible Leads" at bounding box center [0, 0] width 0 height 0
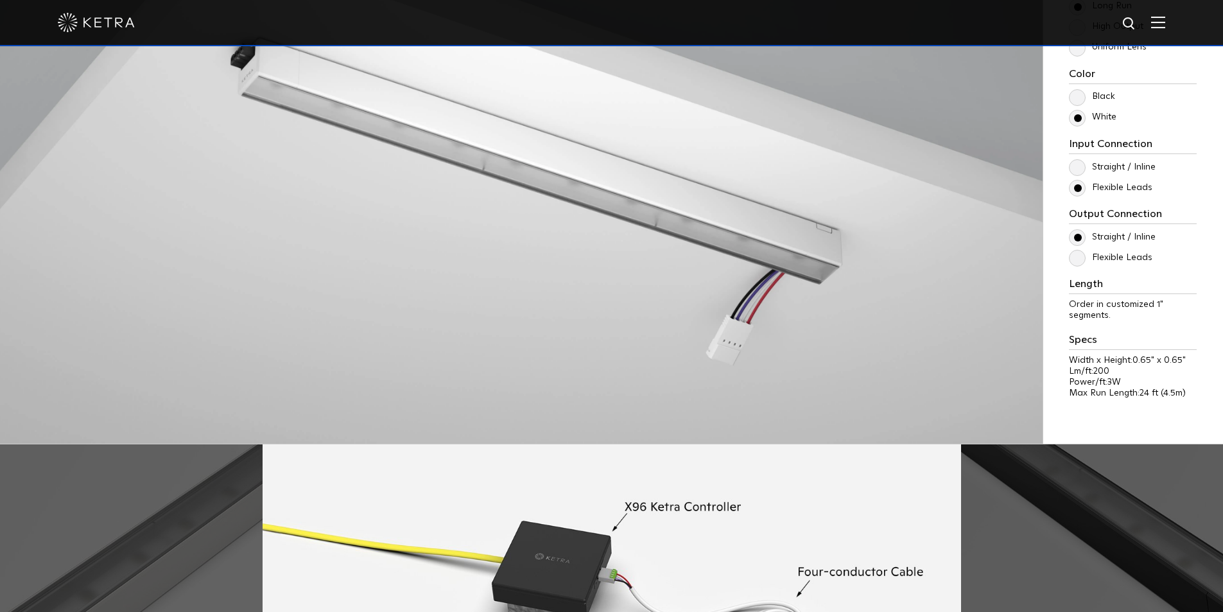
scroll to position [1413, 0]
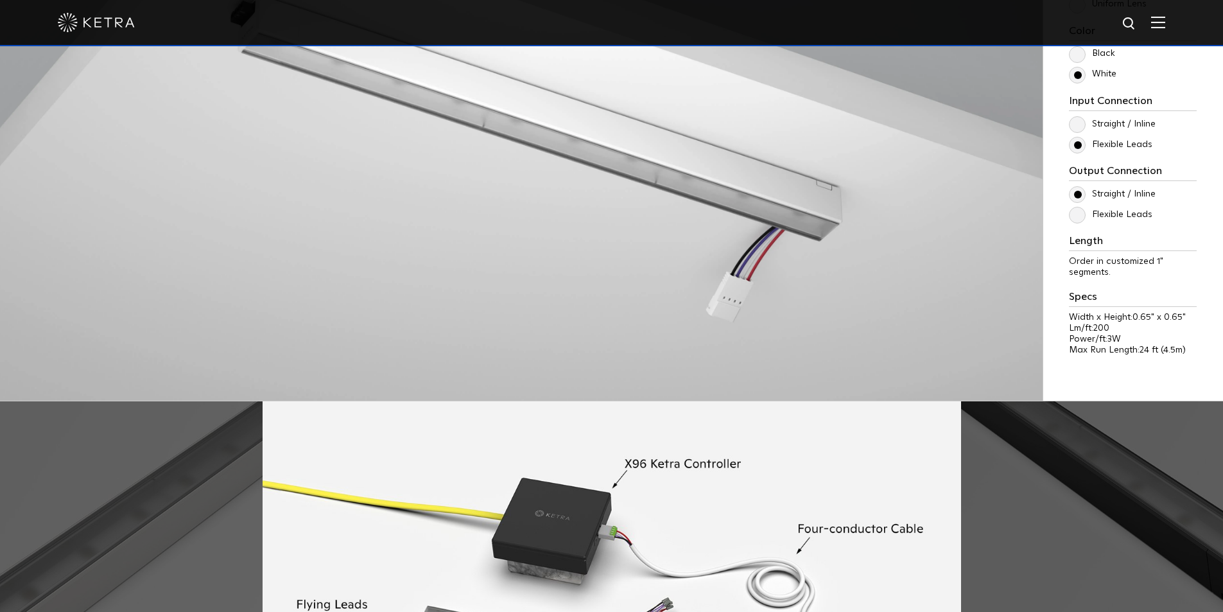
click at [1075, 218] on label "Flexible Leads" at bounding box center [1110, 214] width 83 height 11
click at [0, 0] on input "Flexible Leads" at bounding box center [0, 0] width 0 height 0
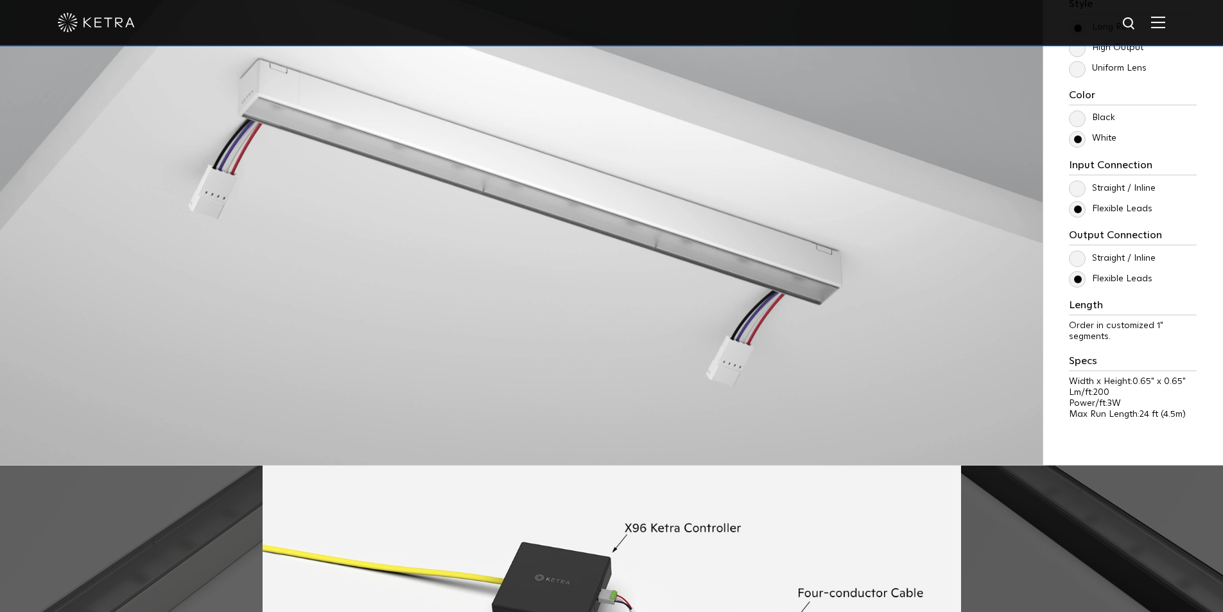
scroll to position [899, 0]
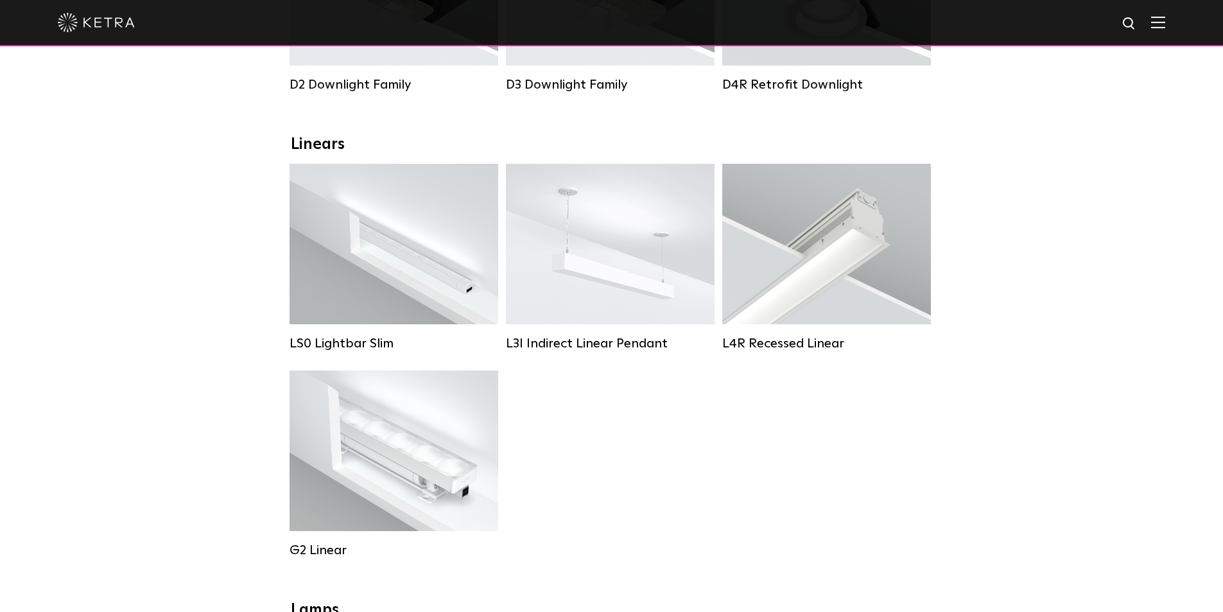
scroll to position [385, 0]
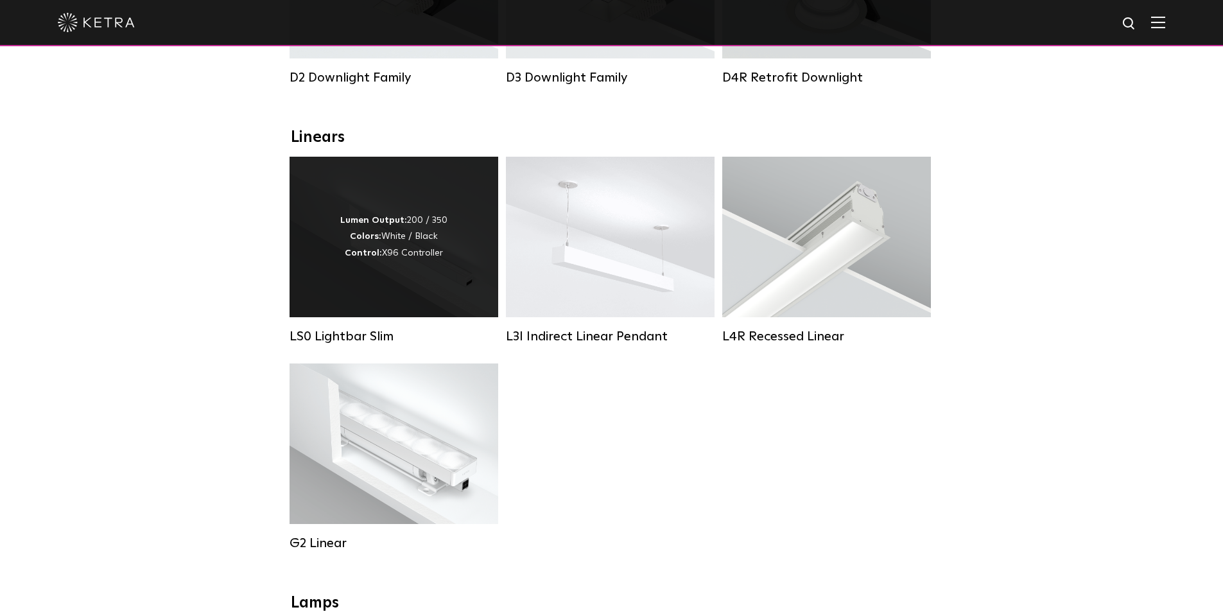
click at [469, 285] on div "Lumen Output: 200 / 350 Colors: White / Black Control: X96 Controller" at bounding box center [394, 237] width 209 height 161
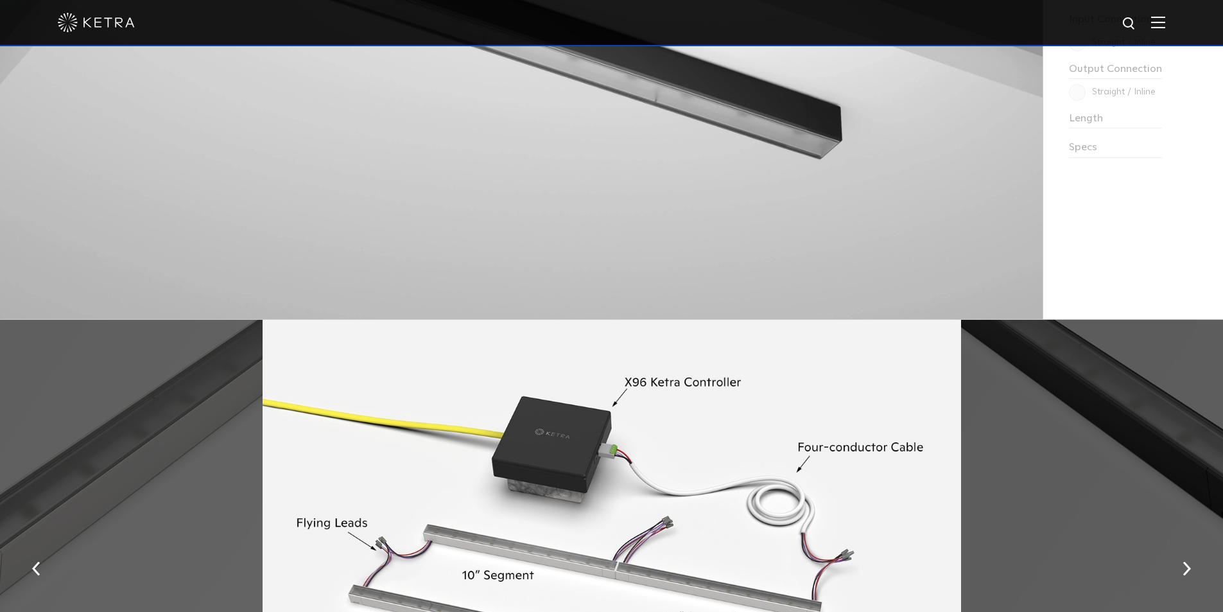
scroll to position [1536, 0]
